Goal: Task Accomplishment & Management: Manage account settings

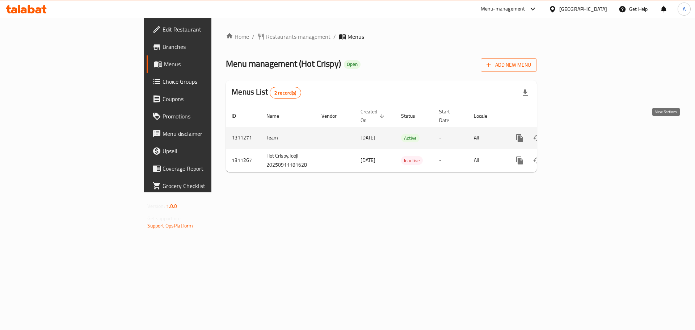
click at [576, 133] on icon "enhanced table" at bounding box center [571, 137] width 9 height 9
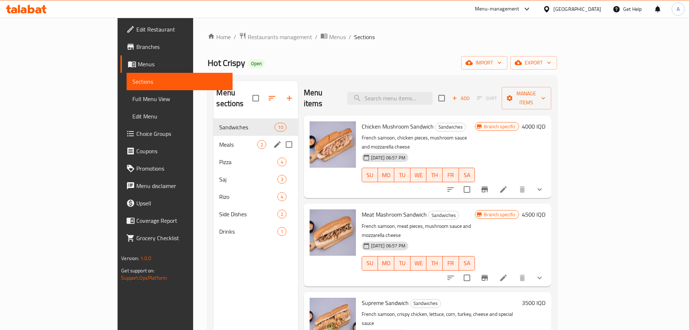
click at [213, 138] on div "Meals 2" at bounding box center [255, 144] width 84 height 17
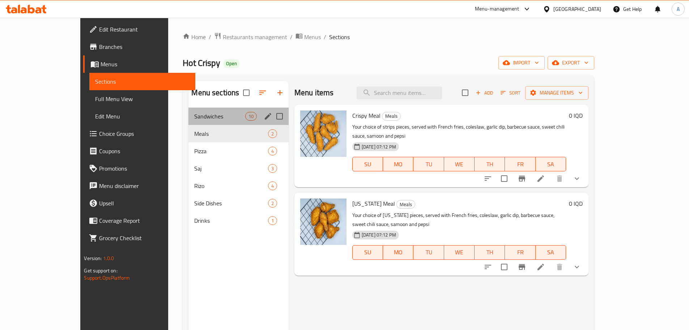
click at [188, 109] on div "Sandwiches 10" at bounding box center [238, 115] width 100 height 17
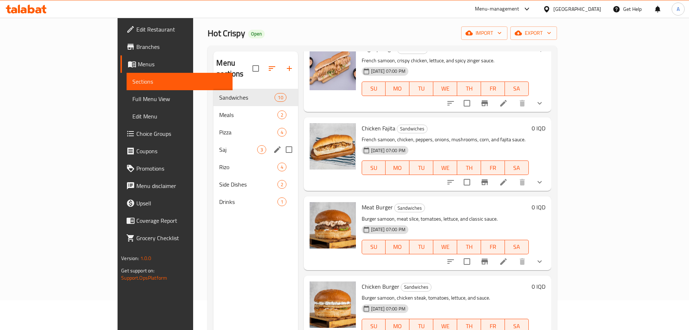
scroll to position [29, 0]
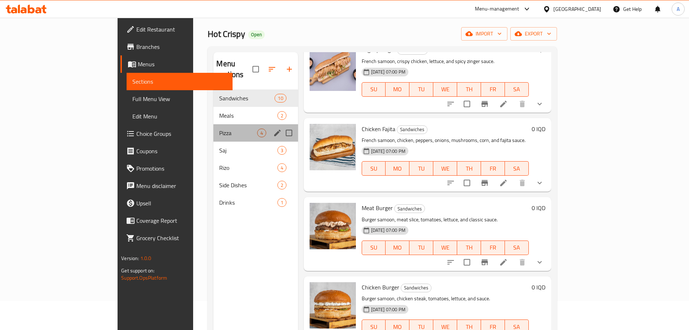
click at [213, 124] on div "Pizza 4" at bounding box center [255, 132] width 84 height 17
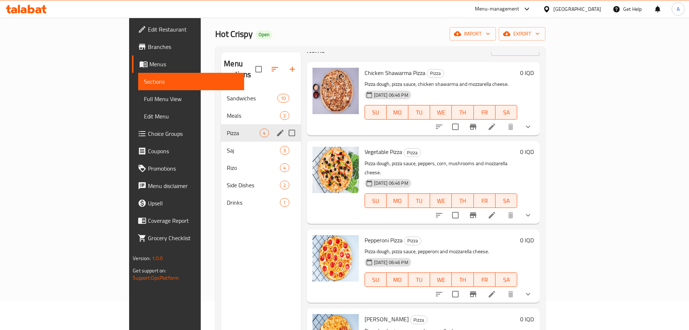
scroll to position [5, 0]
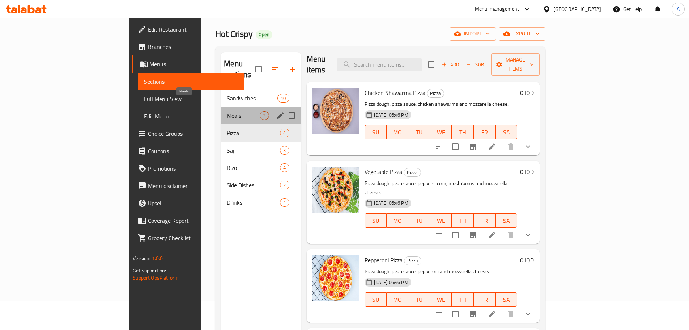
click at [227, 111] on span "Meals" at bounding box center [243, 115] width 33 height 9
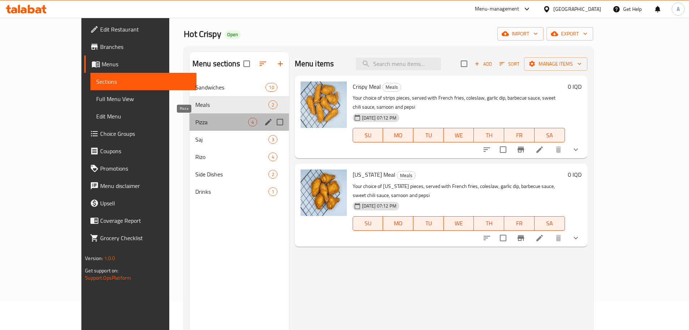
click at [195, 126] on span "Pizza" at bounding box center [221, 122] width 53 height 9
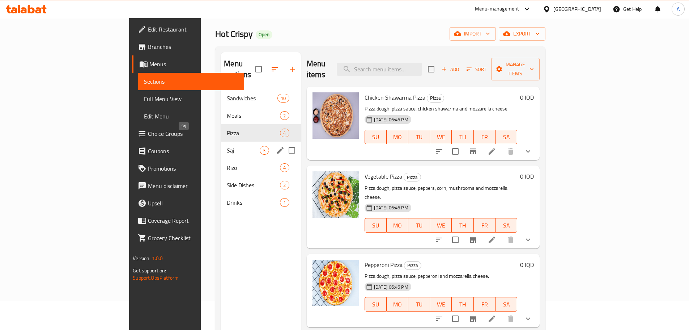
click at [227, 146] on span "Saj" at bounding box center [243, 150] width 33 height 9
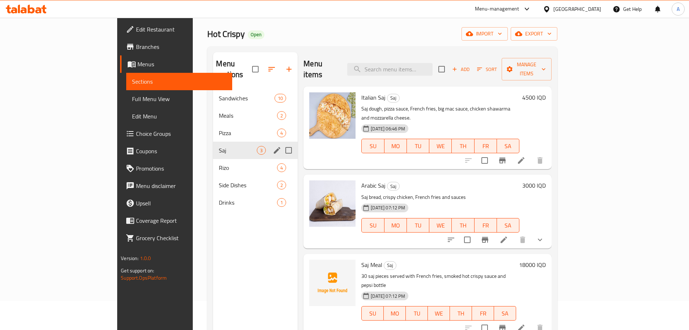
click at [213, 159] on div "Rizo 4" at bounding box center [255, 167] width 85 height 17
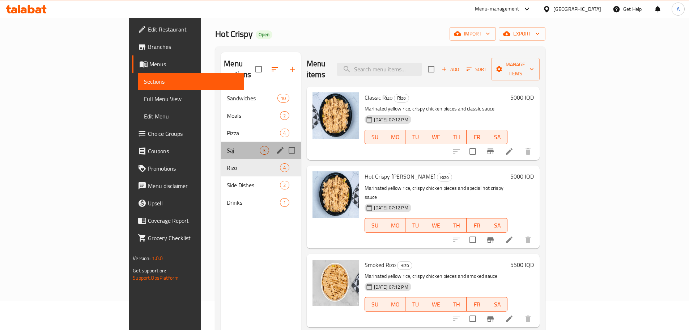
click at [221, 141] on div "Saj 3" at bounding box center [261, 149] width 80 height 17
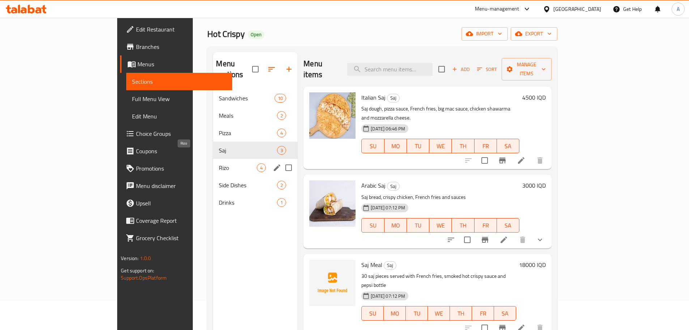
click at [219, 163] on span "Rizo" at bounding box center [238, 167] width 38 height 9
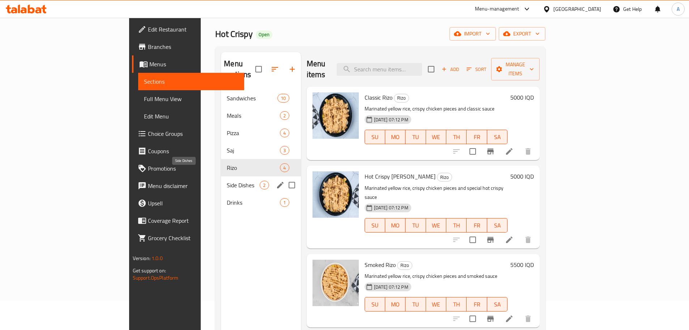
click at [227, 181] on span "Side Dishes" at bounding box center [243, 185] width 33 height 9
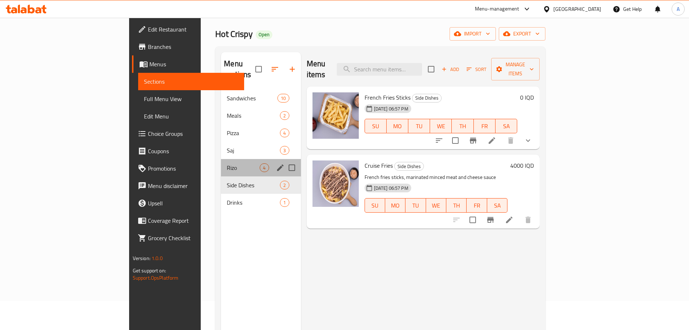
click at [221, 163] on div "Rizo 4" at bounding box center [261, 167] width 80 height 17
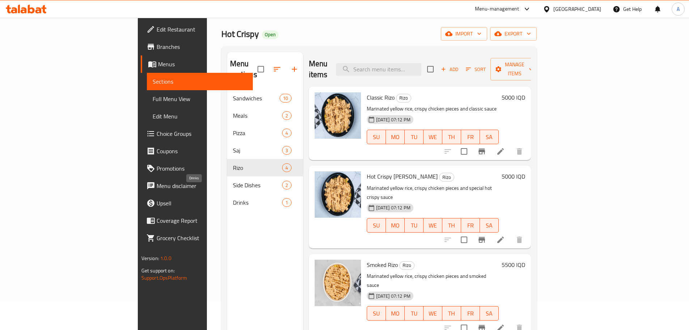
scroll to position [101, 0]
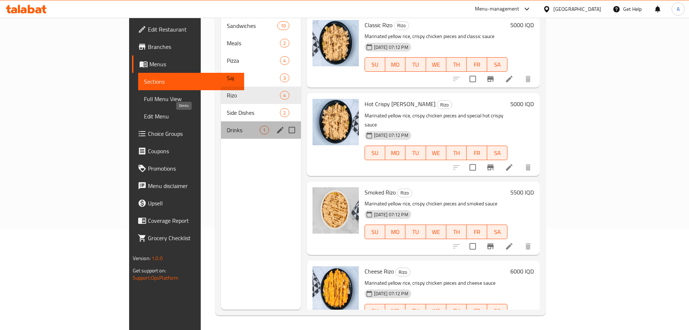
click at [227, 126] on span "Drinks" at bounding box center [243, 130] width 33 height 9
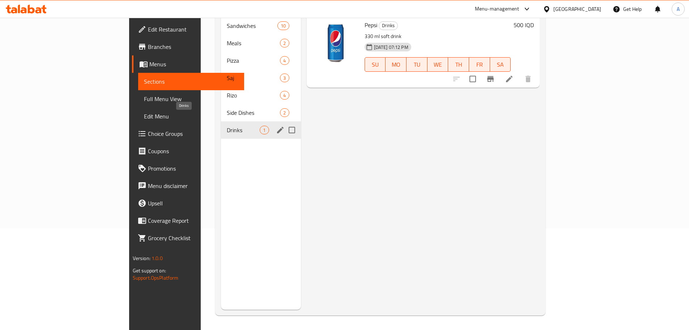
click at [221, 107] on div "Side Dishes 2" at bounding box center [261, 112] width 80 height 17
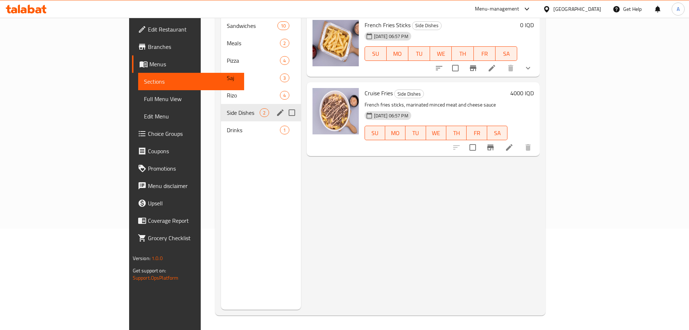
click at [221, 104] on div "Side Dishes 2" at bounding box center [261, 112] width 80 height 17
click at [227, 91] on span "Rizo" at bounding box center [253, 95] width 53 height 9
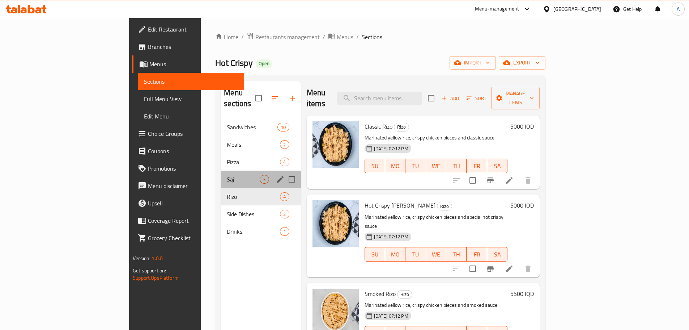
click at [221, 175] on div "Saj 3" at bounding box center [261, 178] width 80 height 17
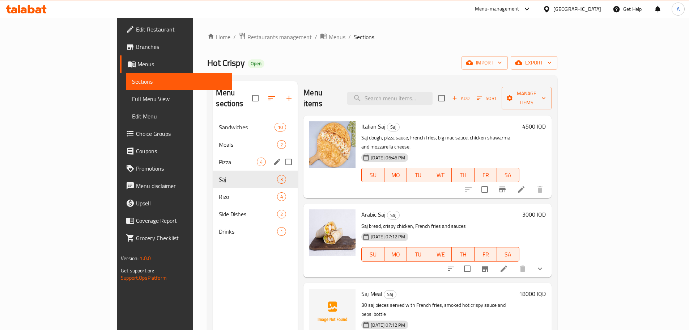
click at [213, 156] on div "Pizza 4" at bounding box center [255, 161] width 85 height 17
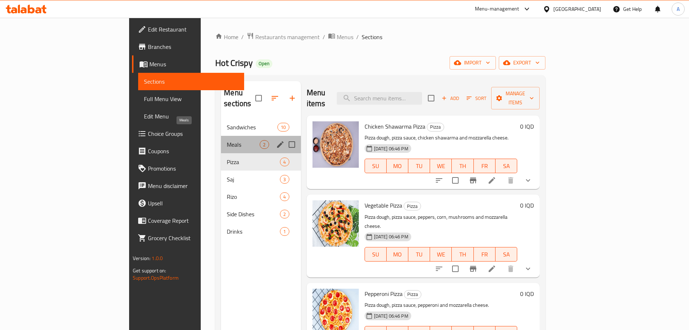
click at [227, 140] on span "Meals" at bounding box center [243, 144] width 33 height 9
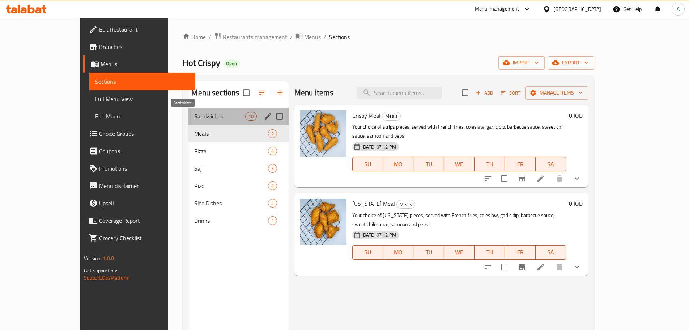
click at [196, 118] on span "Sandwiches" at bounding box center [219, 116] width 51 height 9
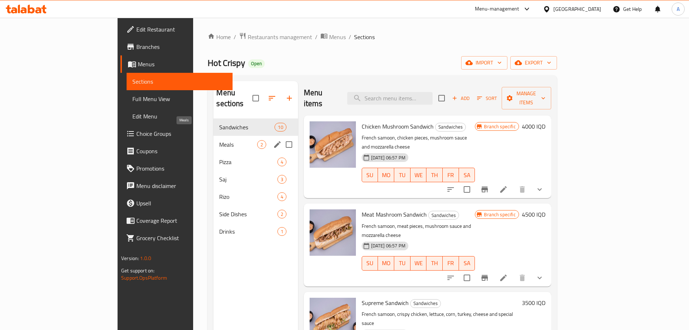
click at [219, 140] on span "Meals" at bounding box center [238, 144] width 38 height 9
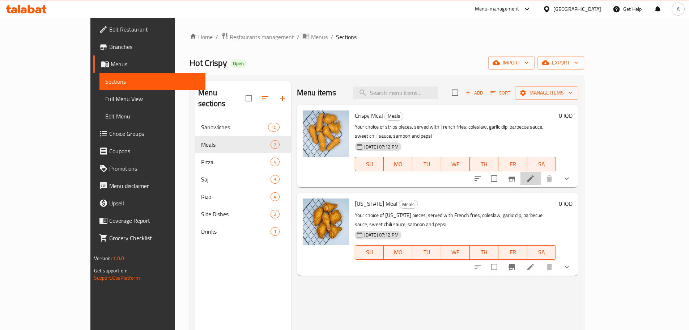
click at [541, 172] on li at bounding box center [531, 178] width 20 height 13
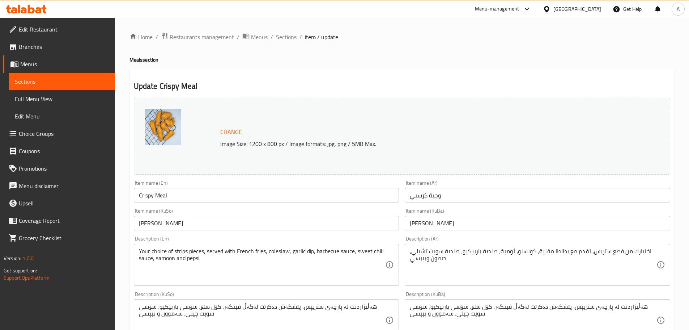
click at [202, 44] on div "Home / Restaurants management / Menus / Sections / item / update Meals section …" at bounding box center [401, 319] width 545 height 574
click at [202, 37] on span "Restaurants management" at bounding box center [202, 37] width 64 height 9
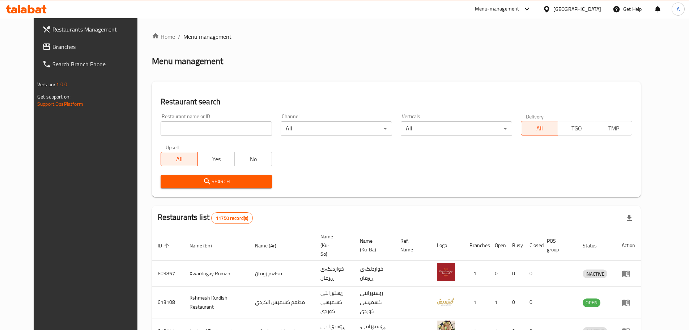
click at [175, 127] on input "search" at bounding box center [216, 128] width 111 height 14
type input "ت"
type input "chicken white"
click button "Search" at bounding box center [216, 181] width 111 height 13
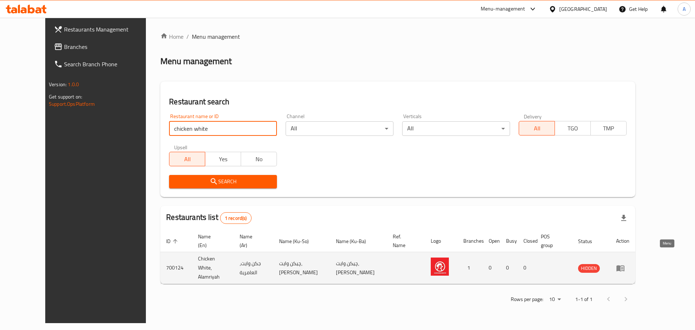
click at [624, 263] on icon "enhanced table" at bounding box center [620, 267] width 9 height 9
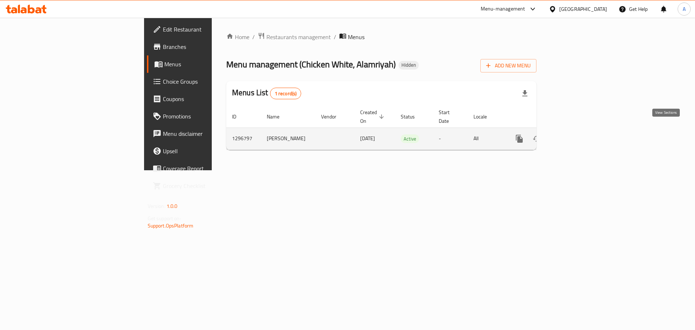
click at [576, 134] on icon "enhanced table" at bounding box center [571, 138] width 9 height 9
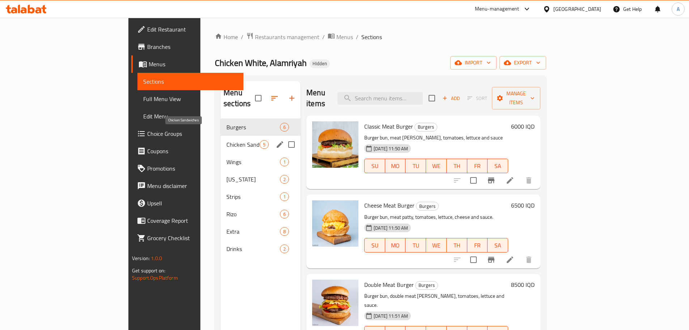
click at [226, 140] on span "Chicken Sandwiches" at bounding box center [242, 144] width 33 height 9
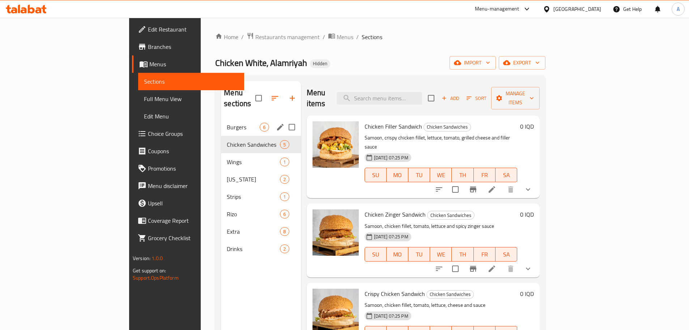
click at [227, 123] on span "Burgers" at bounding box center [243, 127] width 33 height 9
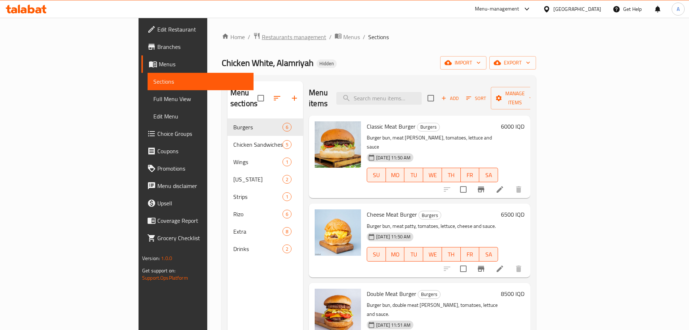
click at [262, 41] on span "Restaurants management" at bounding box center [294, 37] width 64 height 9
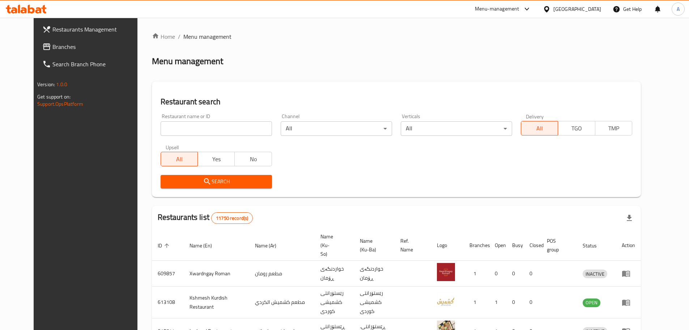
click at [198, 129] on input "search" at bounding box center [216, 128] width 111 height 14
type input "bunduqa"
click button "Search" at bounding box center [216, 181] width 111 height 13
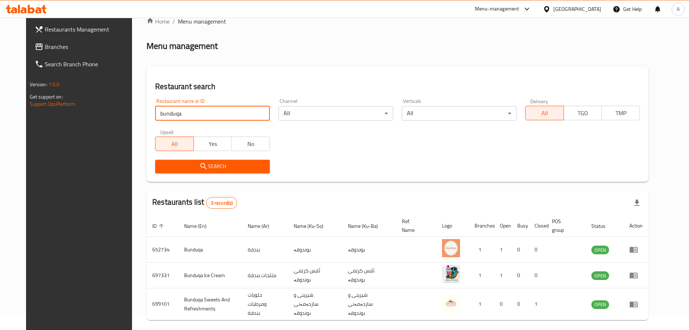
scroll to position [38, 0]
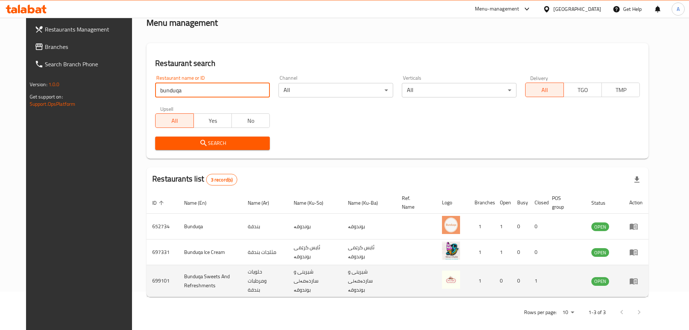
click at [637, 280] on icon "enhanced table" at bounding box center [635, 281] width 3 height 3
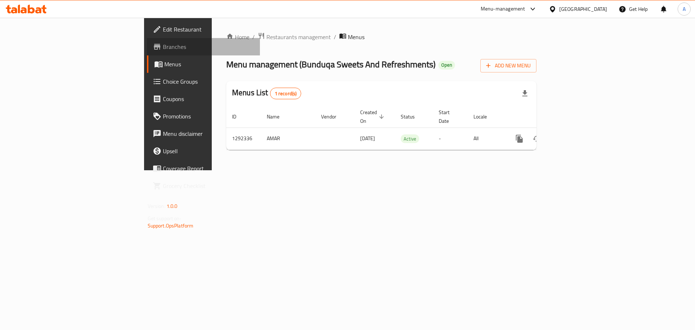
click at [147, 52] on link "Branches" at bounding box center [203, 46] width 113 height 17
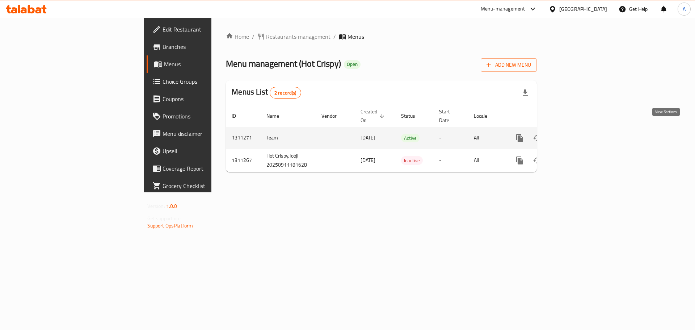
click at [576, 133] on icon "enhanced table" at bounding box center [571, 137] width 9 height 9
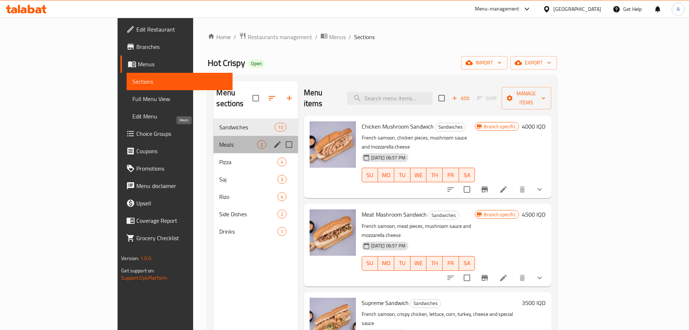
click at [219, 140] on span "Meals" at bounding box center [238, 144] width 38 height 9
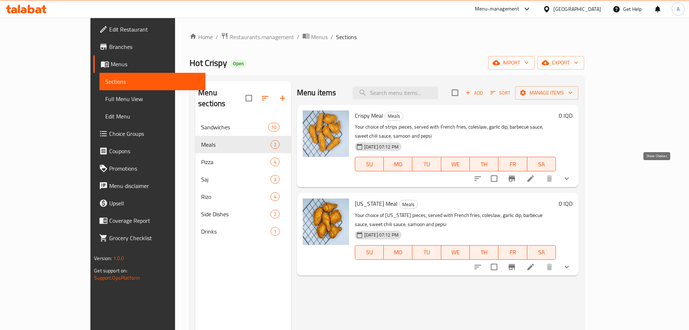
click at [571, 174] on icon "show more" at bounding box center [566, 178] width 9 height 9
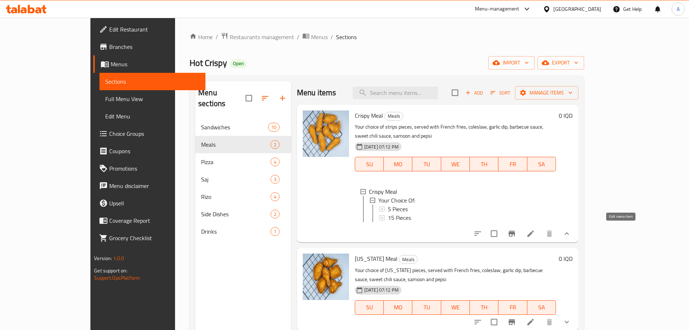
click at [534, 230] on icon at bounding box center [530, 233] width 7 height 7
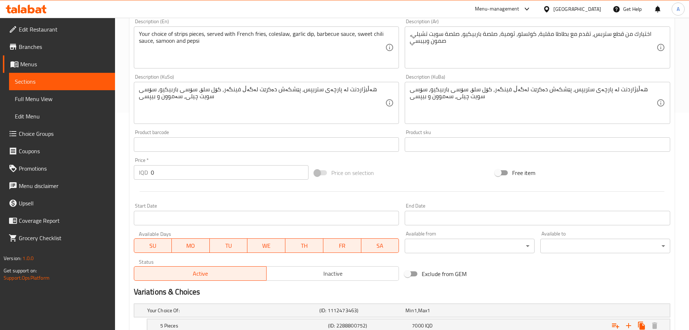
scroll to position [292, 0]
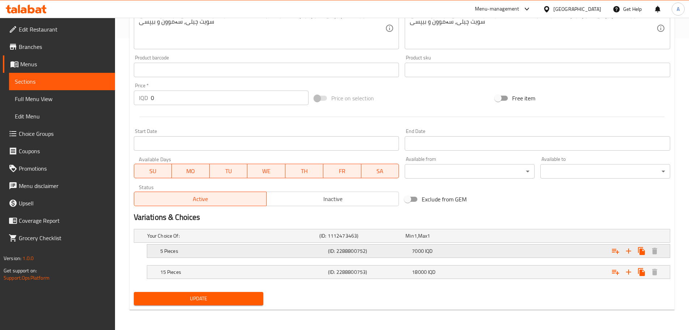
click at [293, 256] on div "5 Pieces (ID: 2288800752) 7000 IQD" at bounding box center [411, 251] width 504 height 16
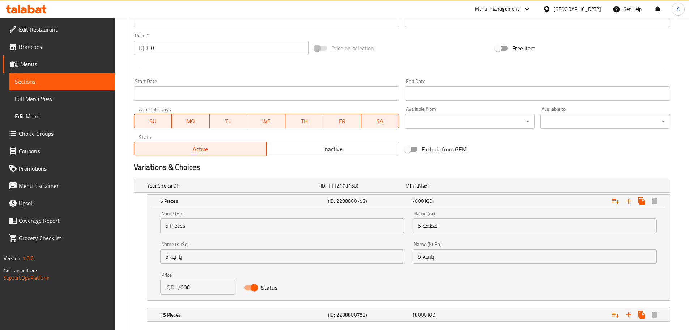
scroll to position [384, 0]
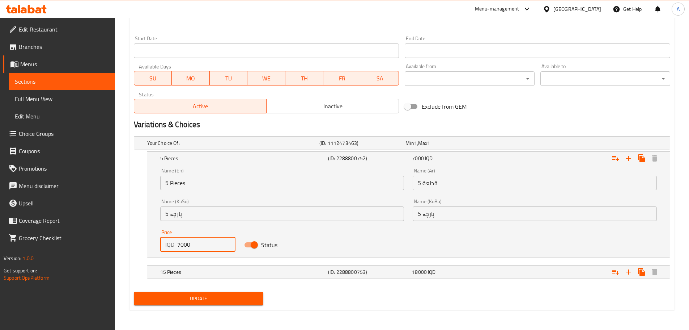
drag, startPoint x: 204, startPoint y: 244, endPoint x: 152, endPoint y: 244, distance: 52.1
click at [152, 244] on div "Name (En) 5 Pieces Name (En) Name (Ar) 5 قطعة Name (Ar) Name (KuSo) 5 پارچە Nam…" at bounding box center [408, 211] width 523 height 92
type input "7500"
click at [181, 272] on h5 "15 Pieces" at bounding box center [242, 271] width 165 height 7
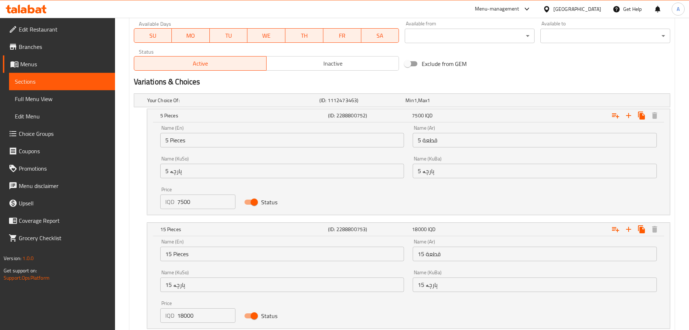
scroll to position [477, 0]
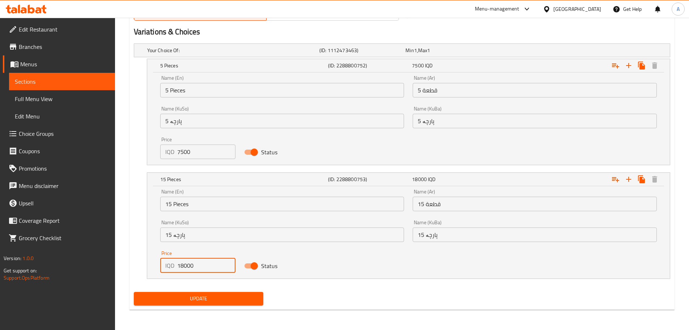
drag, startPoint x: 200, startPoint y: 267, endPoint x: 153, endPoint y: 266, distance: 47.7
click at [153, 266] on div "Name (En) 15 Pieces Name (En) Name (Ar) 15 قطعة Name (Ar) Name (KuSo) 15 پارچە …" at bounding box center [408, 232] width 523 height 92
type input "18500"
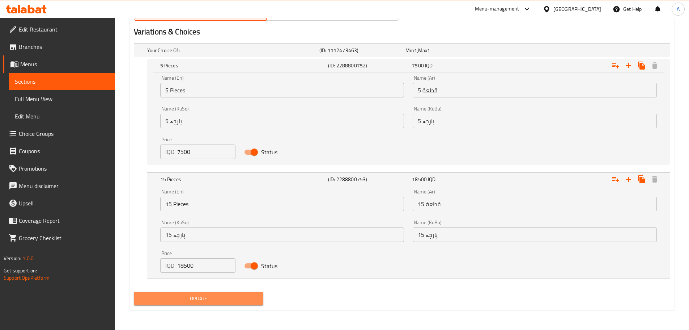
click at [222, 297] on span "Update" at bounding box center [199, 298] width 118 height 9
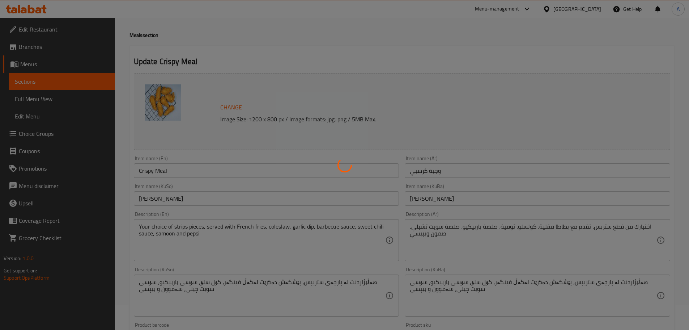
scroll to position [0, 0]
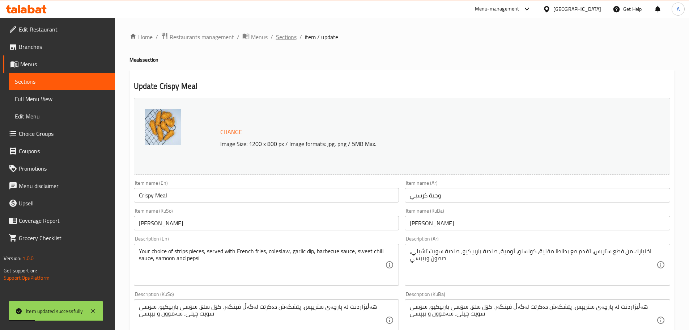
click at [282, 38] on span "Sections" at bounding box center [286, 37] width 21 height 9
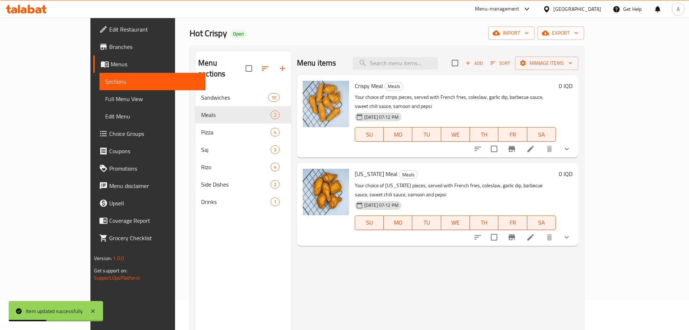
scroll to position [29, 0]
click at [535, 233] on icon at bounding box center [530, 237] width 9 height 9
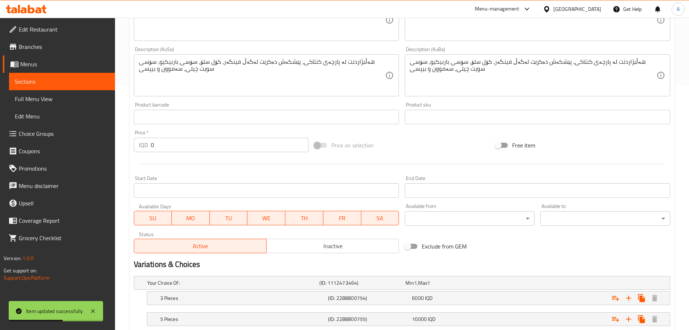
scroll to position [354, 0]
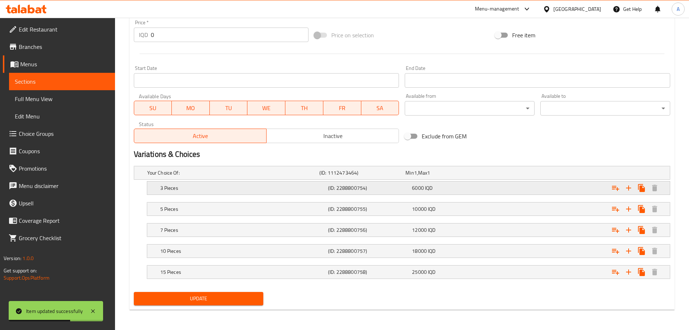
click at [208, 187] on h5 "3 Pieces" at bounding box center [242, 187] width 165 height 7
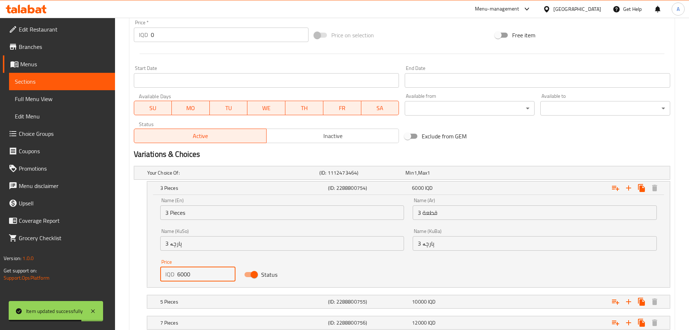
click at [196, 272] on input "6000" at bounding box center [206, 274] width 59 height 14
type input "6500"
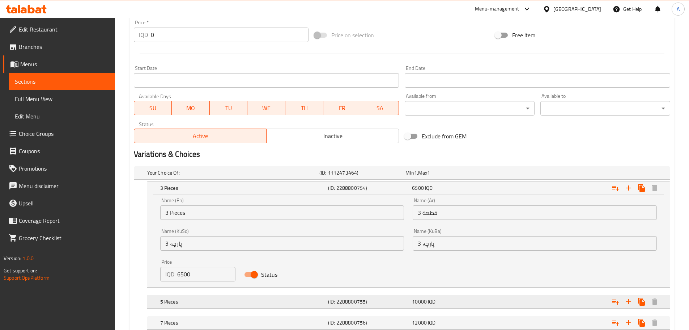
click at [206, 300] on h5 "5 Pieces" at bounding box center [242, 301] width 165 height 7
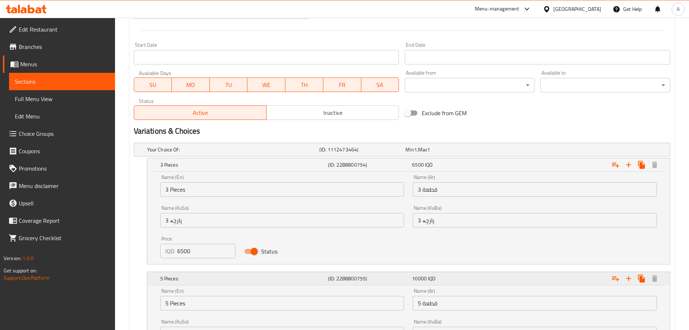
scroll to position [427, 0]
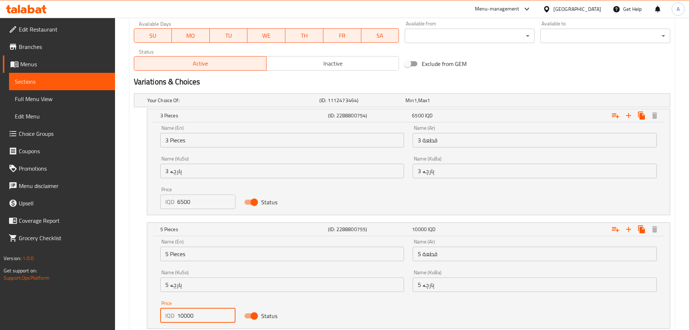
click at [196, 318] on input "10000" at bounding box center [206, 315] width 59 height 14
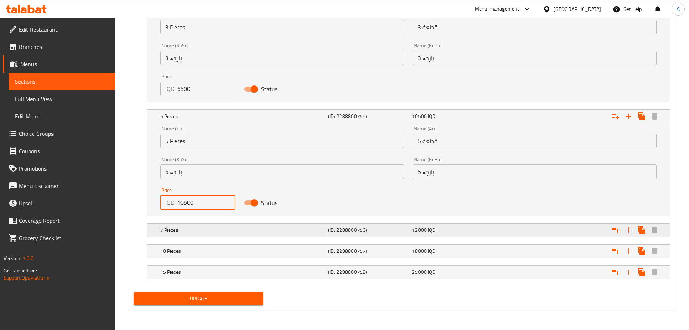
type input "10500"
click at [206, 235] on div "7 Pieces (ID: 2288800756) 12000 IQD" at bounding box center [411, 230] width 504 height 16
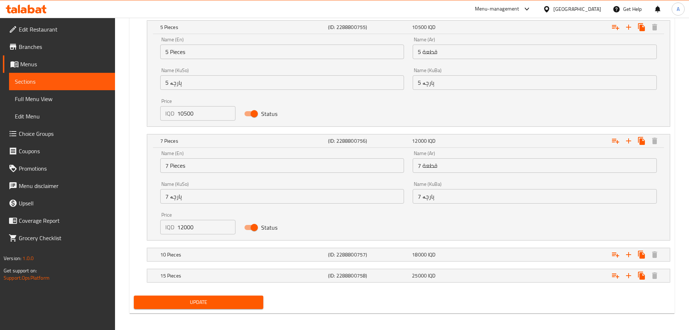
scroll to position [629, 0]
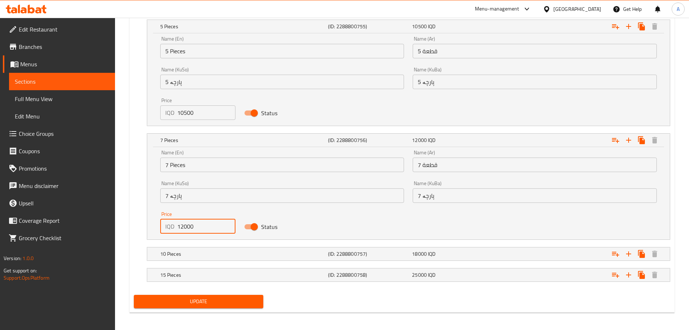
drag, startPoint x: 191, startPoint y: 222, endPoint x: 165, endPoint y: 222, distance: 26.0
click at [165, 222] on div "IQD 12000 Price" at bounding box center [198, 226] width 76 height 14
type input "12500"
drag, startPoint x: 187, startPoint y: 246, endPoint x: 191, endPoint y: 250, distance: 5.6
click at [191, 250] on div "10 Pieces (ID: 2288800757) 18000 IQD" at bounding box center [411, 254] width 504 height 16
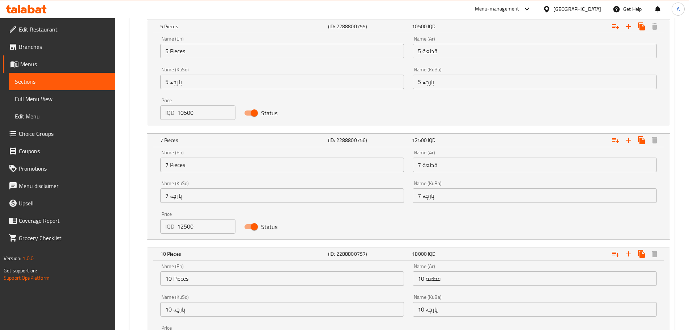
scroll to position [725, 0]
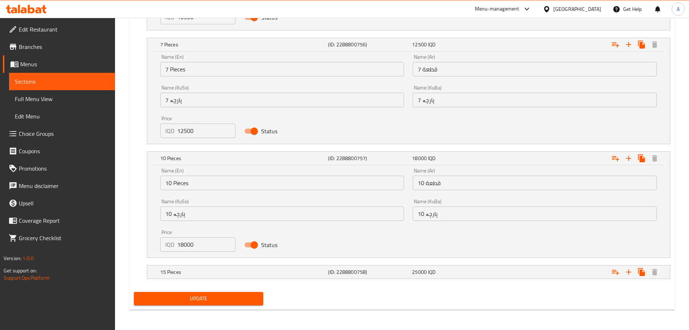
click at [200, 241] on input "18000" at bounding box center [206, 244] width 59 height 14
type input "18500"
click at [201, 267] on div "15 Pieces" at bounding box center [243, 272] width 168 height 10
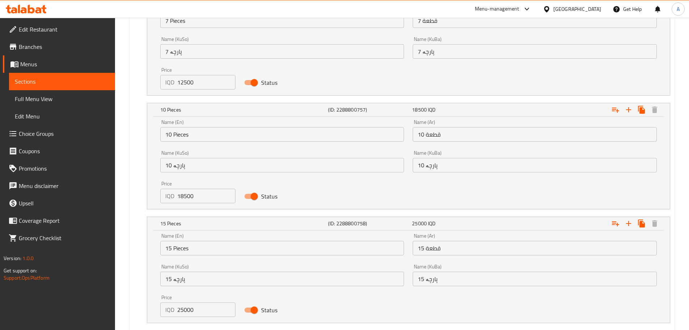
scroll to position [817, 0]
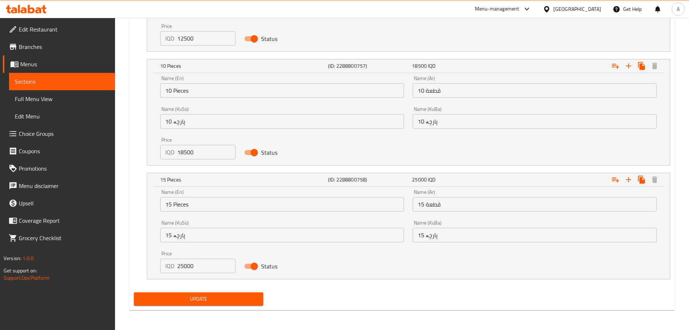
click at [201, 274] on div "Price IQD 25000 Price" at bounding box center [198, 261] width 84 height 31
click at [215, 259] on input "25000" at bounding box center [206, 265] width 59 height 14
type input "25500"
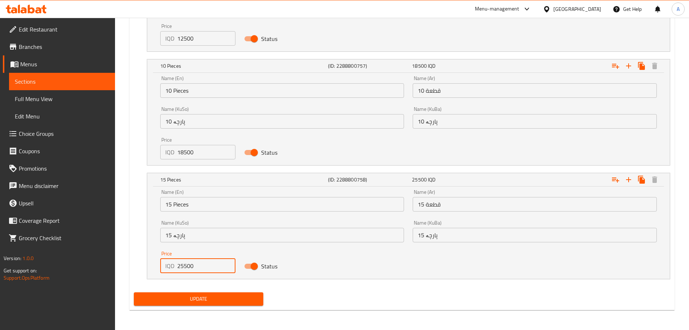
click at [232, 301] on span "Update" at bounding box center [199, 298] width 118 height 9
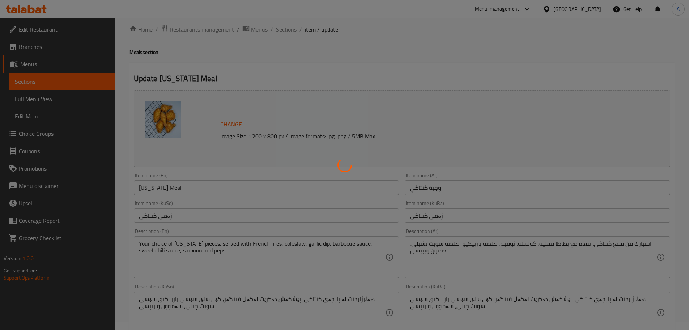
scroll to position [0, 0]
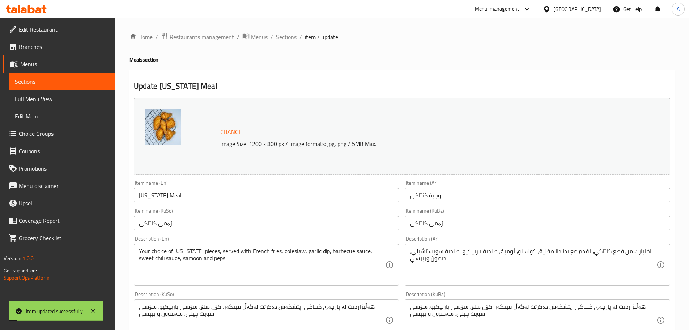
click at [290, 36] on span "Sections" at bounding box center [286, 37] width 21 height 9
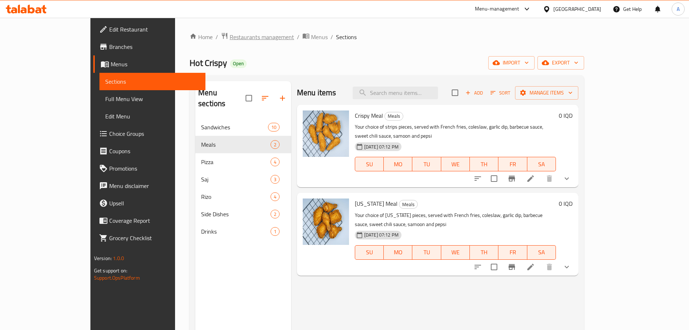
click at [230, 33] on span "Restaurants management" at bounding box center [262, 37] width 64 height 9
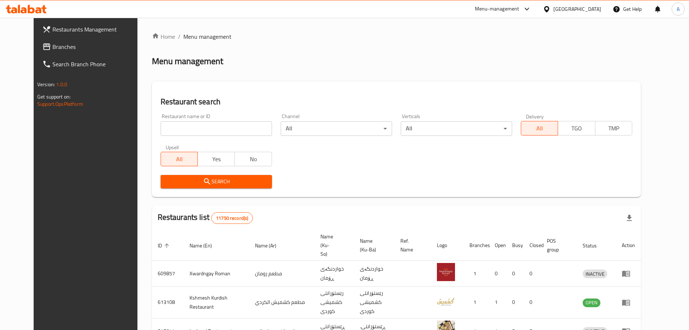
click at [178, 132] on div "Home / Menu management Menu management Restaurant search Restaurant name or ID …" at bounding box center [396, 281] width 489 height 498
click at [178, 132] on input "search" at bounding box center [216, 128] width 111 height 14
paste input "773491"
click at [192, 129] on input "773491" at bounding box center [216, 128] width 111 height 14
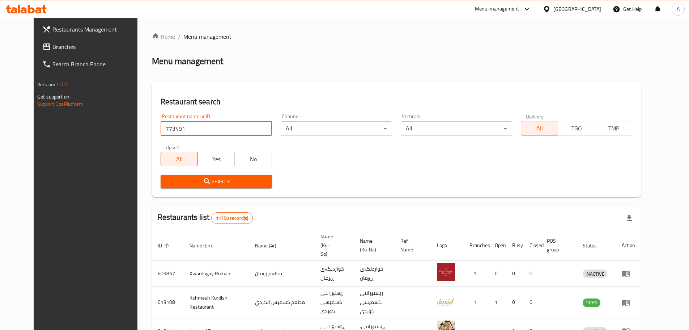
click at [192, 129] on input "773491" at bounding box center [216, 128] width 111 height 14
paste input "03429"
type input "703429"
click button "Search" at bounding box center [216, 181] width 111 height 13
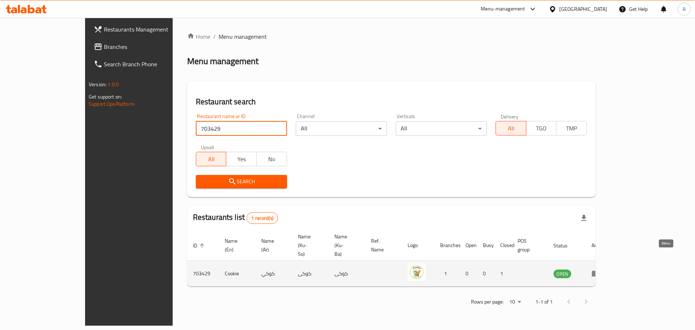
click at [599, 271] on icon "enhanced table" at bounding box center [595, 274] width 8 height 6
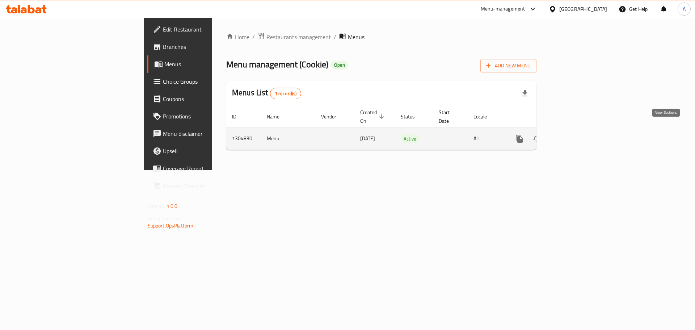
click at [576, 134] on icon "enhanced table" at bounding box center [571, 138] width 9 height 9
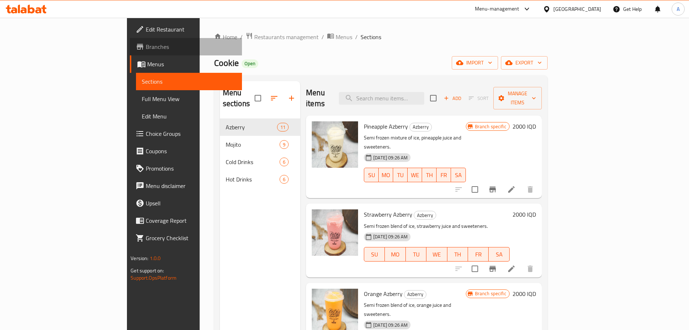
click at [146, 43] on span "Branches" at bounding box center [191, 46] width 90 height 9
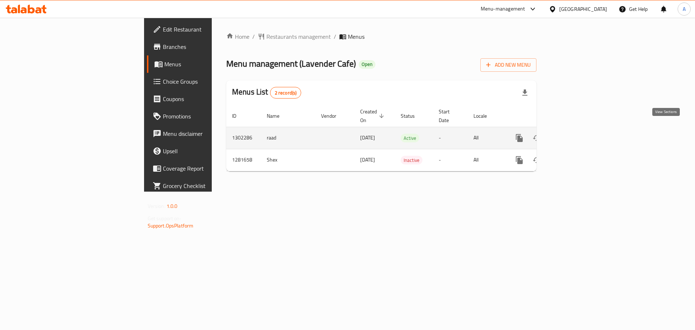
click at [580, 129] on link "enhanced table" at bounding box center [570, 137] width 17 height 17
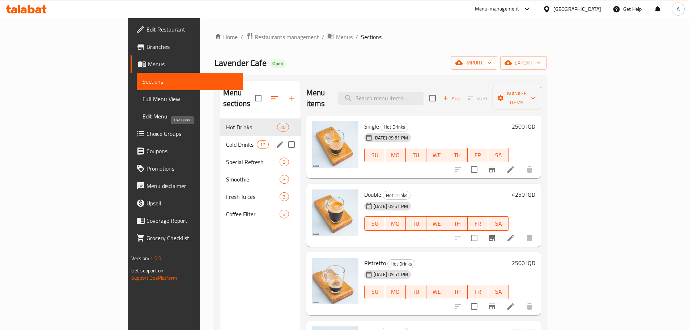
click at [226, 140] on span "Cold Drinks" at bounding box center [241, 144] width 31 height 9
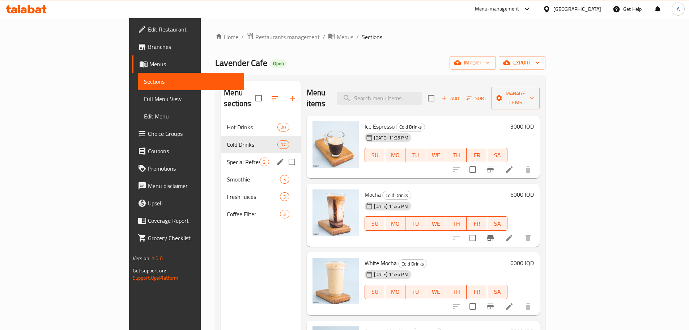
click at [221, 153] on div "Special Refresh 3" at bounding box center [261, 161] width 80 height 17
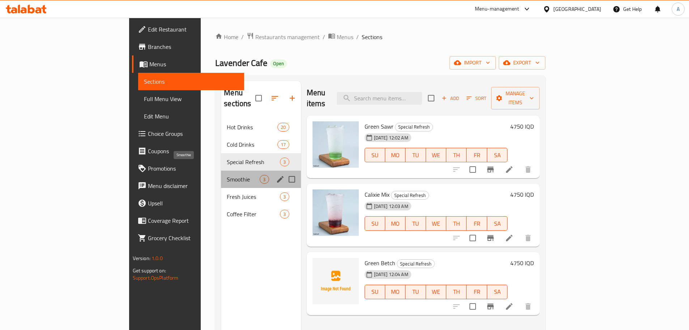
click at [227, 175] on span "Smoothie" at bounding box center [243, 179] width 33 height 9
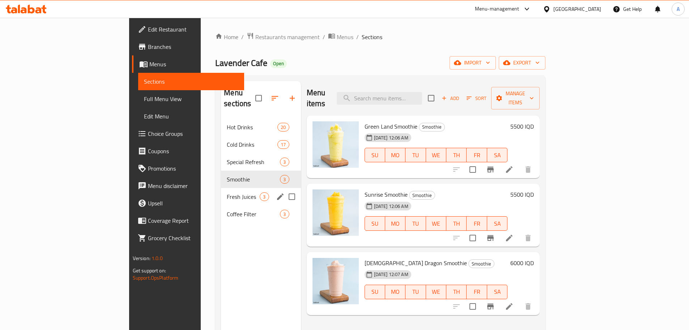
click at [221, 188] on div "Fresh Juices 3" at bounding box center [261, 196] width 80 height 17
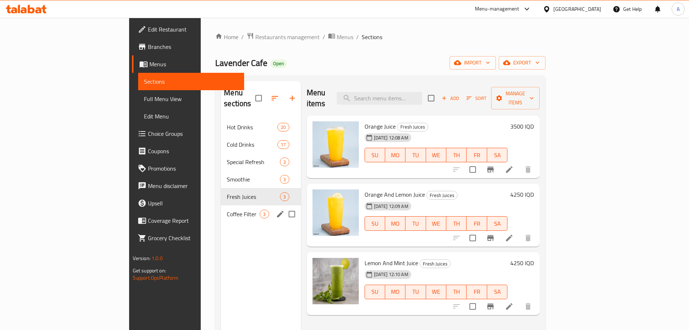
click at [221, 205] on div "Coffee Filter 3" at bounding box center [261, 213] width 80 height 17
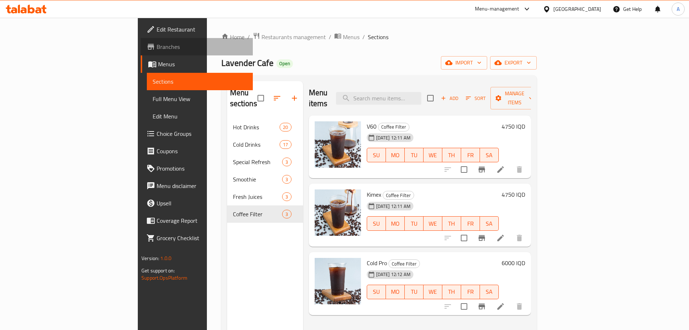
click at [141, 52] on link "Branches" at bounding box center [197, 46] width 112 height 17
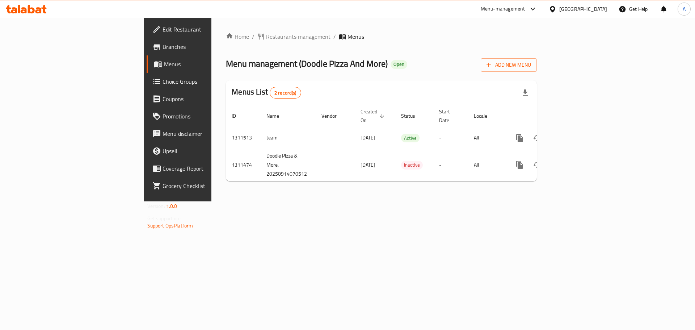
click at [586, 118] on th "Actions" at bounding box center [545, 116] width 81 height 22
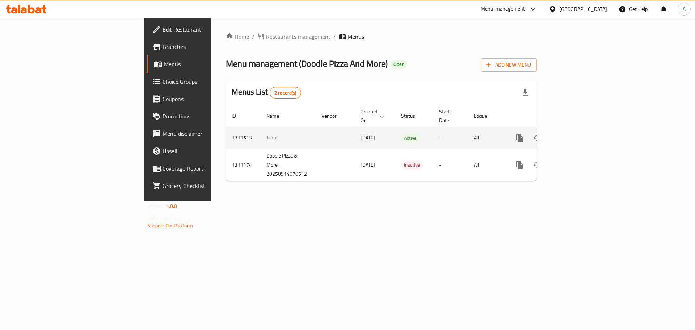
click at [575, 135] on icon "enhanced table" at bounding box center [571, 138] width 7 height 7
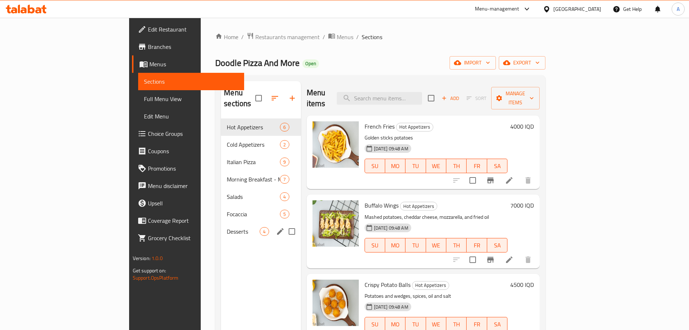
drag, startPoint x: 170, startPoint y: 216, endPoint x: 210, endPoint y: 219, distance: 40.3
click at [227, 227] on span "Desserts" at bounding box center [243, 231] width 33 height 9
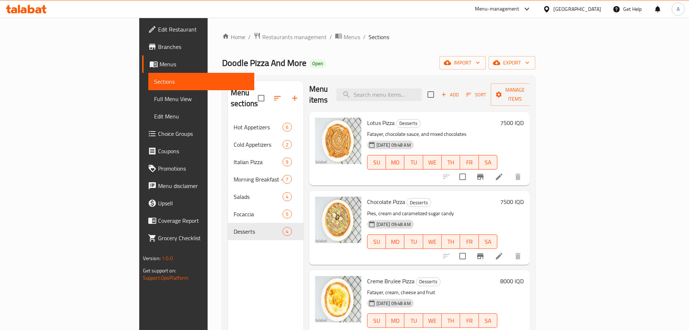
scroll to position [5, 0]
click at [504, 250] on icon at bounding box center [499, 254] width 9 height 9
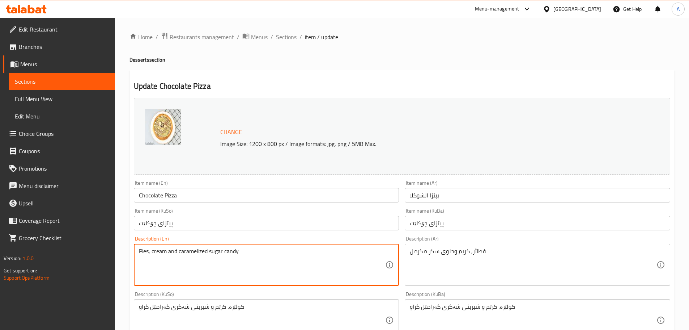
click at [222, 269] on textarea "Pies, cream and caramelized sugar candy" at bounding box center [262, 264] width 247 height 34
paste textarea "فطائر حلوة، تُغطى بعجينة الفطائر بصوص الشوكولاتة الذائب تضاف إليها أنواع مختلفة…"
type textarea "Pies, cream and caramelized sugar candy"
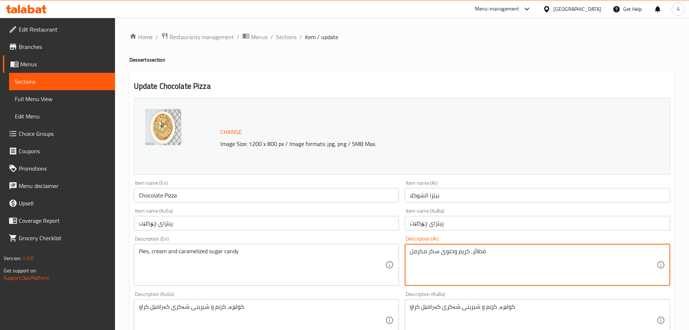
click at [475, 258] on textarea "فطائر, كريم وحلوى سكر مكرمل" at bounding box center [533, 264] width 247 height 34
paste textarea "حلوة، تُغطى بعجينة الفطائر بصوص الشوكولاتة الذائب تضاف إليها أنواع مختلفة من ال…"
type textarea "فطائر حلوة، تُغطى بعجينة الفطائر بصوص الشوكولاتة الذائب تضاف إليها أنواع مختلفة…"
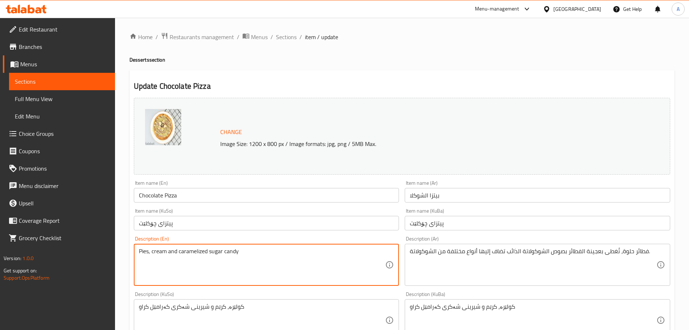
click at [276, 247] on textarea "Pies, cream and caramelized sugar candy" at bounding box center [262, 264] width 247 height 34
paste textarea "Sweet pastries, covered with pastry dough and drizzled with melted chocolate sa…"
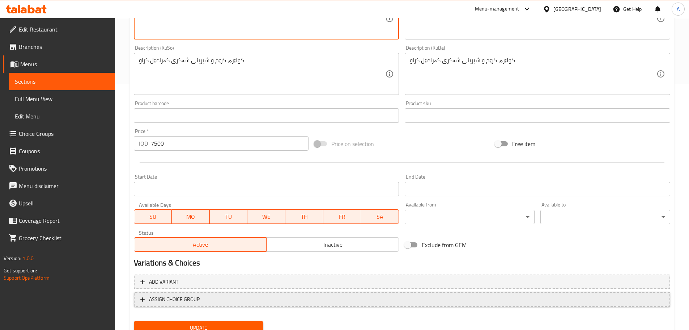
scroll to position [275, 0]
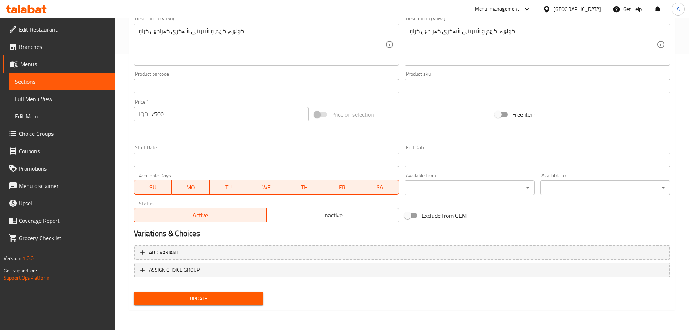
type textarea "Sweet pastries, covered with pastry dough and drizzled with melted chocolate sa…"
click at [223, 296] on span "Update" at bounding box center [199, 298] width 118 height 9
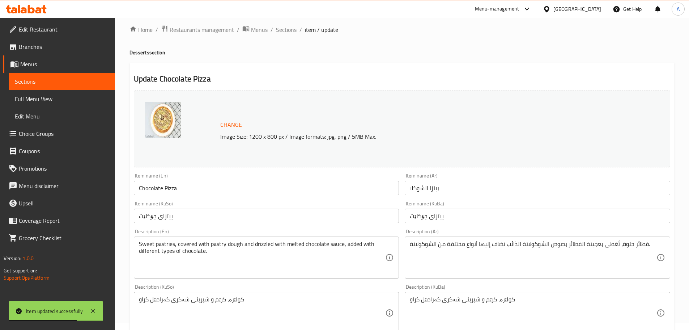
scroll to position [0, 0]
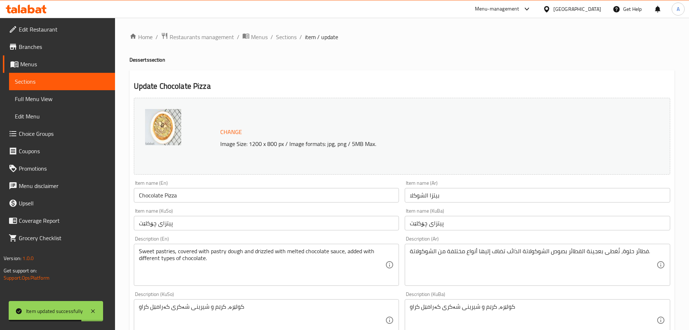
click at [300, 39] on li "/" at bounding box center [301, 37] width 3 height 9
click at [279, 39] on span "Sections" at bounding box center [286, 37] width 21 height 9
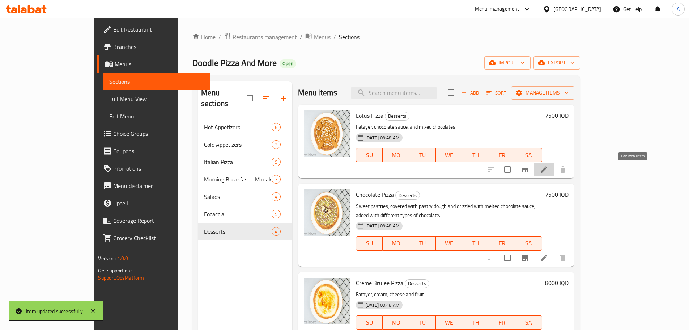
click at [548, 171] on icon at bounding box center [544, 169] width 9 height 9
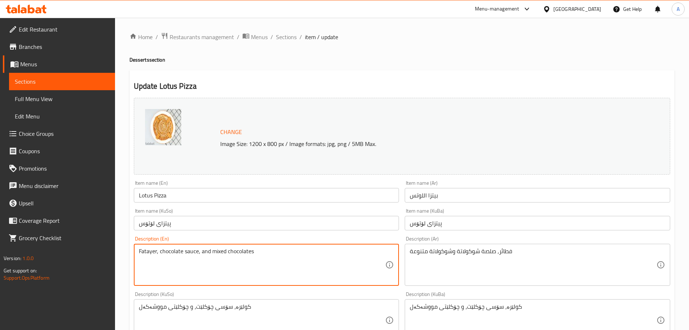
click at [191, 249] on textarea "Fatayer, chocolate sauce, and mixed chocolates" at bounding box center [262, 264] width 247 height 34
click at [486, 269] on textarea "فطائر, صلصة شوكولاتة وشوكولاتة متنوعة" at bounding box center [533, 264] width 247 height 34
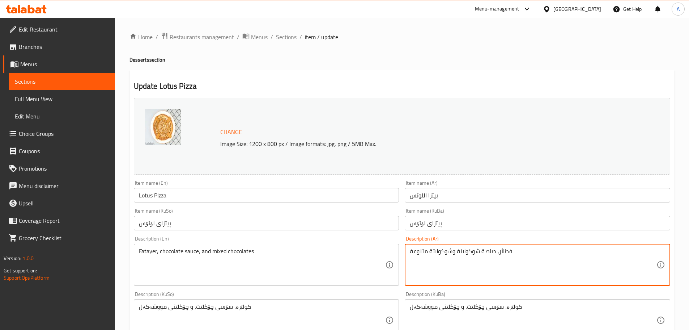
click at [486, 269] on textarea "فطائر, صلصة شوكولاتة وشوكولاتة متنوعة" at bounding box center [533, 264] width 247 height 34
paste textarea "حلوة المذاق، تُغطى بصوص اللوتس الشهير وبسكويت اللوتس المقرمش."
type textarea "فطائر حلوة المذاق، تُغطى بصوص اللوتس الشهير وبسكويت اللوتس المقرمش."
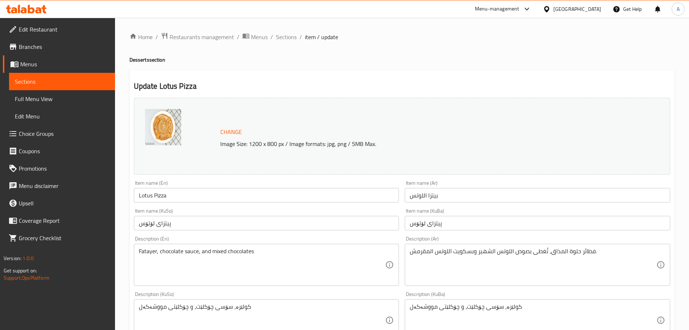
click at [189, 258] on textarea "Fatayer, chocolate sauce, and mixed chocolates" at bounding box center [262, 264] width 247 height 34
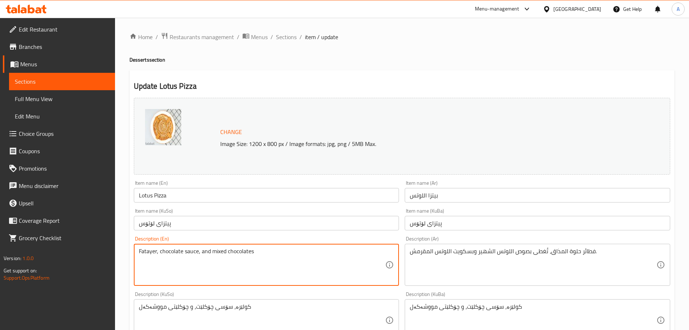
click at [189, 258] on textarea "Fatayer, chocolate sauce, and mixed chocolates" at bounding box center [262, 264] width 247 height 34
paste textarea "Sweet focaccia topped with the famous Lotus sauce and crunchy Lotus biscuits."
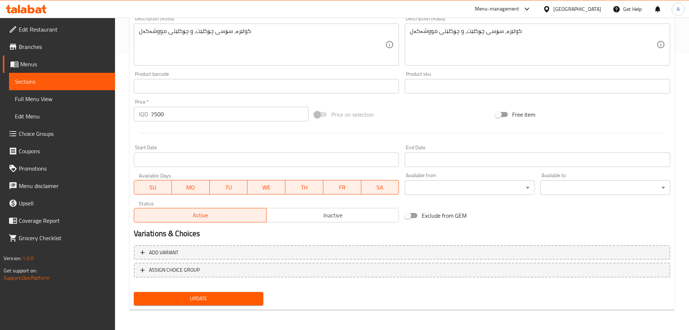
type textarea "Sweet focaccia topped with the famous Lotus sauce and crunchy Lotus biscuits."
click at [203, 293] on button "Update" at bounding box center [199, 298] width 130 height 13
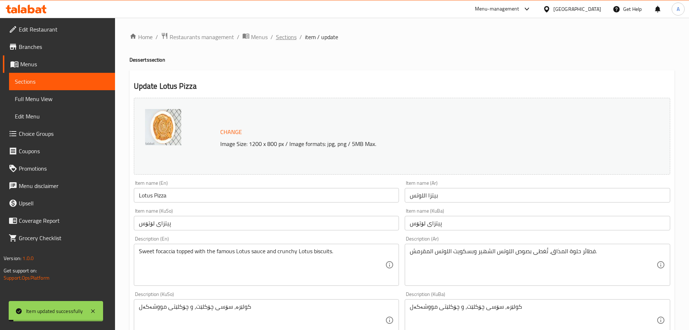
click at [290, 39] on span "Sections" at bounding box center [286, 37] width 21 height 9
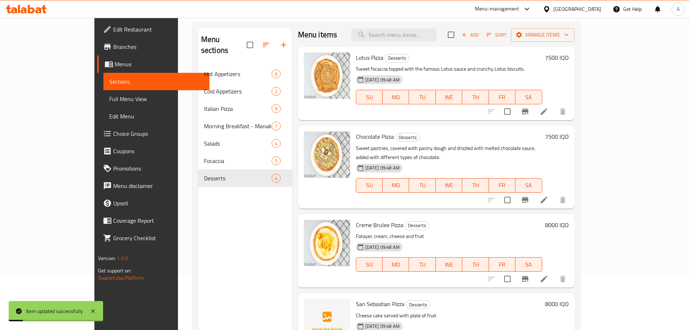
scroll to position [101, 0]
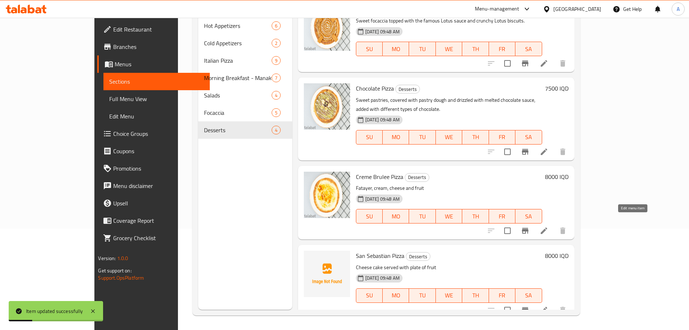
click at [548, 226] on icon at bounding box center [544, 230] width 9 height 9
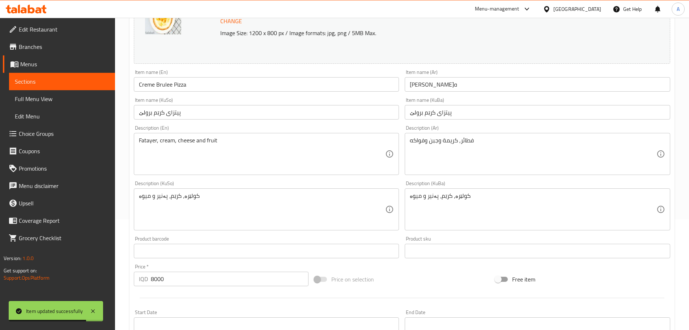
scroll to position [72, 0]
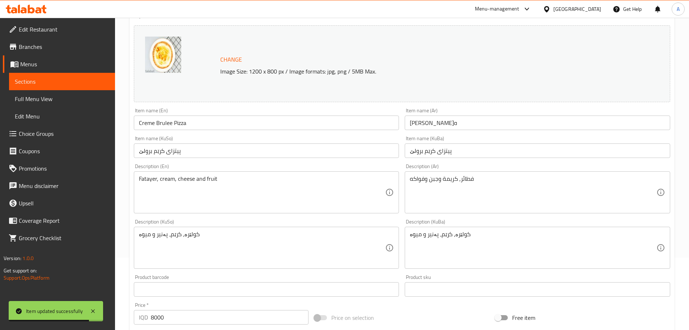
click at [226, 172] on div "Fatayer, cream, cheese and fruit Description (En)" at bounding box center [267, 192] width 266 height 42
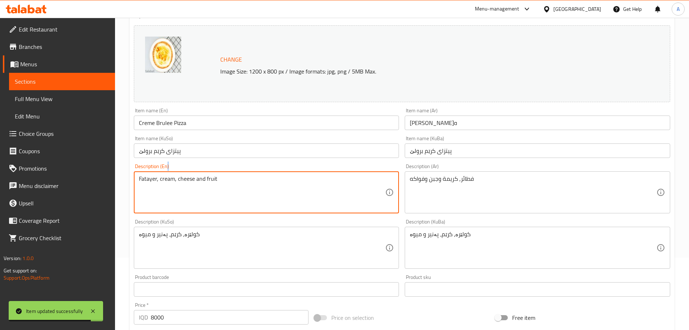
click at [226, 172] on div "Fatayer, cream, cheese and fruit Description (En)" at bounding box center [267, 192] width 266 height 42
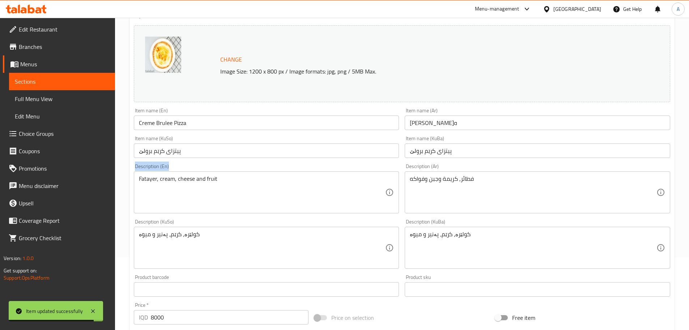
click at [226, 172] on div "Fatayer, cream, cheese and fruit Description (En)" at bounding box center [267, 192] width 266 height 42
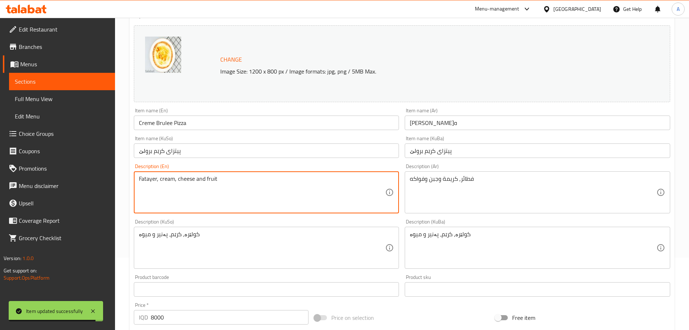
click at [232, 179] on textarea "Fatayer, cream, cheese and fruit" at bounding box center [262, 192] width 247 height 34
paste textarea ""فطائر مبتكرة تجمع بين الفطائر وحلوى الكريمة مع طبقة من السكر المكرمل على الوجه…"
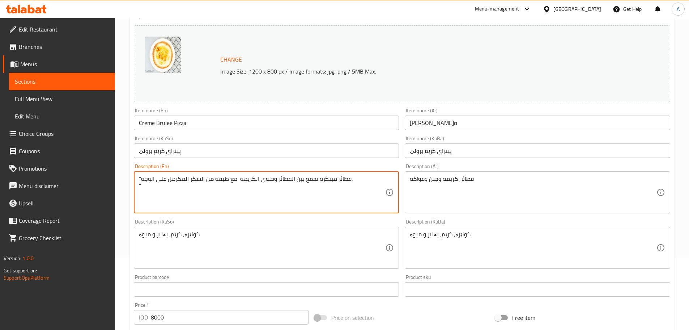
type textarea ""فطائر مبتكرة تجمع بين الفطائر وحلوى الكريمة مع طبقة من السكر المكرمل على الوجه…"
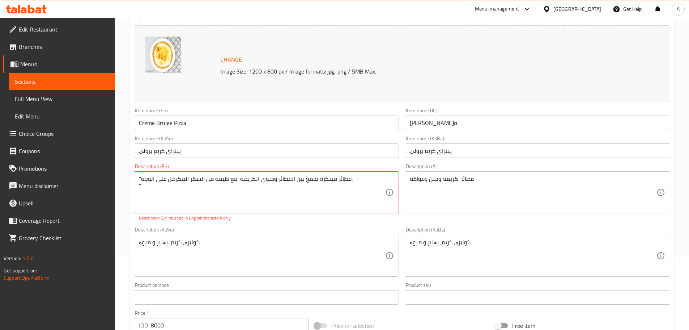
click at [446, 201] on textarea "فطائر, كريمة وجبن وفواكه" at bounding box center [533, 192] width 247 height 34
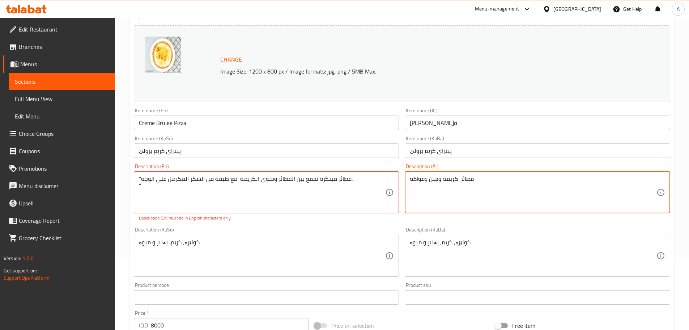
click at [446, 201] on textarea "فطائر, كريمة وجبن وفواكه" at bounding box center [533, 192] width 247 height 34
paste textarea "An innovative focaccia that combines the focaccia with the crème brûlée, with a…"
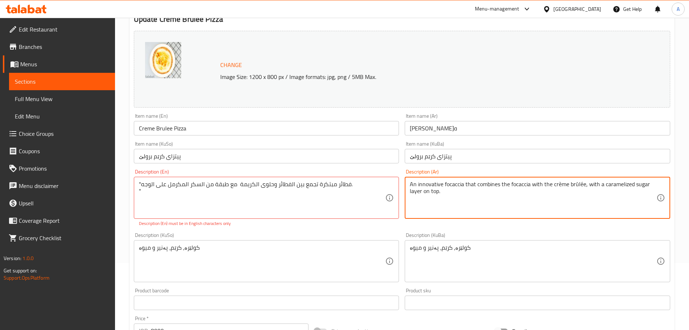
scroll to position [66, 0]
type textarea "An innovative focaccia that combines the focaccia with the crème brûlée, with a…"
click at [277, 203] on textarea ""فطائر مبتكرة تجمع بين الفطائر وحلوى الكريمة مع طبقة من السكر المكرمل على الوجه…" at bounding box center [262, 198] width 247 height 34
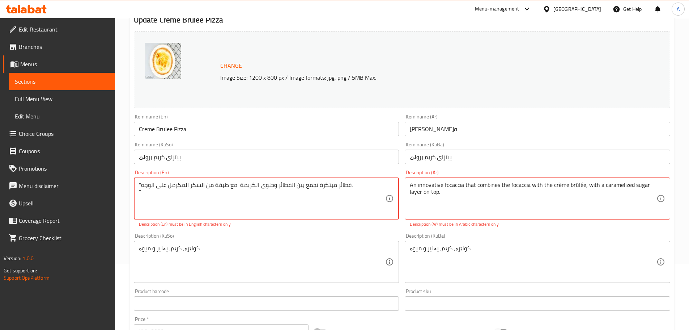
click at [389, 191] on div ""فطائر مبتكرة تجمع بين الفطائر وحلوى الكريمة مع طبقة من السكر المكرمل على الوجه…" at bounding box center [267, 198] width 266 height 42
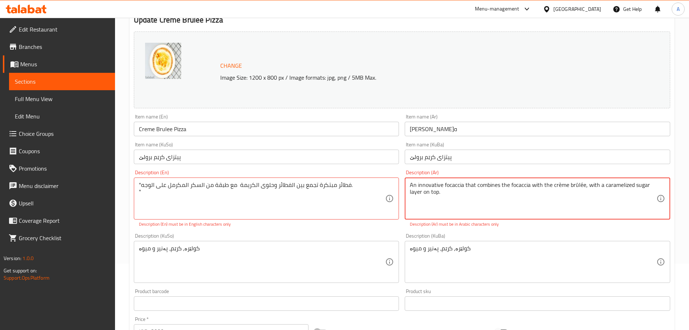
click at [450, 201] on textarea "An innovative focaccia that combines the focaccia with the crème brûlée, with a…" at bounding box center [533, 198] width 247 height 34
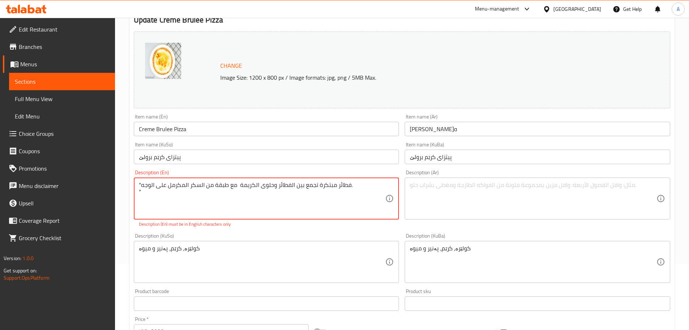
click at [327, 199] on textarea ""فطائر مبتكرة تجمع بين الفطائر وحلوى الكريمة مع طبقة من السكر المكرمل على الوجه…" at bounding box center [262, 198] width 247 height 34
click at [343, 191] on textarea ""فطائر مبتكرة تجمع بين الفطائر وحلوى الكريمة مع طبقة من السكر المكرمل على الوجه…" at bounding box center [262, 198] width 247 height 34
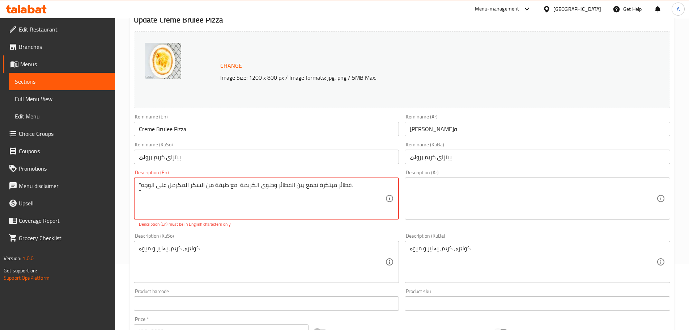
click at [343, 191] on textarea ""فطائر مبتكرة تجمع بين الفطائر وحلوى الكريمة مع طبقة من السكر المكرمل على الوجه…" at bounding box center [262, 198] width 247 height 34
click at [344, 188] on textarea ""فطائر مبتكرة تجمع بين الفطائر وحلوى الكريمة مع طبقة من السكر المكرمل على الوجه…" at bounding box center [262, 198] width 247 height 34
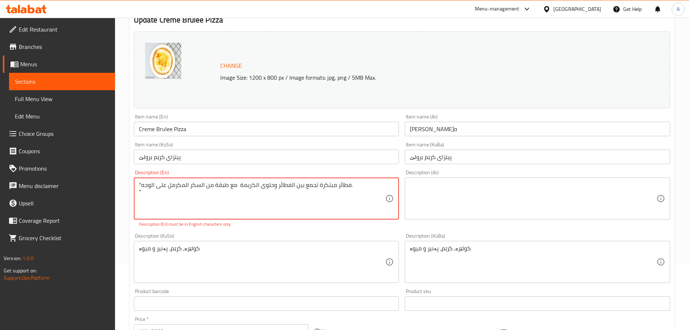
type textarea """
click at [467, 196] on textarea at bounding box center [533, 198] width 247 height 34
paste textarea ""فطائر مبتكرة تجمع بين الفطائر وحلوى الكريمة مع طبقة من السكر المكرمل على الوجه."
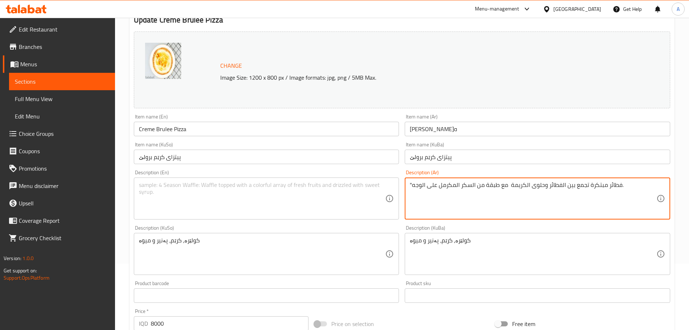
type textarea ""فطائر مبتكرة تجمع بين الفطائر وحلوى الكريمة مع طبقة من السكر المكرمل على الوجه."
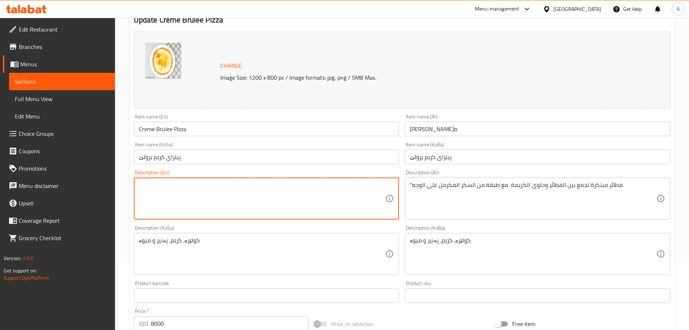
click at [331, 199] on textarea at bounding box center [262, 198] width 247 height 34
paste textarea "An innovative focaccia that combines the focaccia with the crème brûlée, with a…"
type textarea "An innovative focaccia that combines the focaccia with the crème brûlée, with a…"
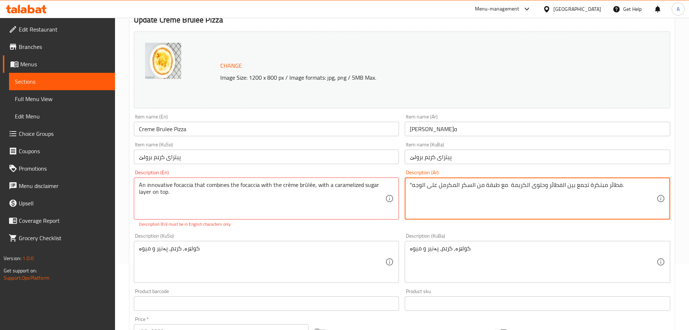
drag, startPoint x: 411, startPoint y: 186, endPoint x: 406, endPoint y: 186, distance: 5.5
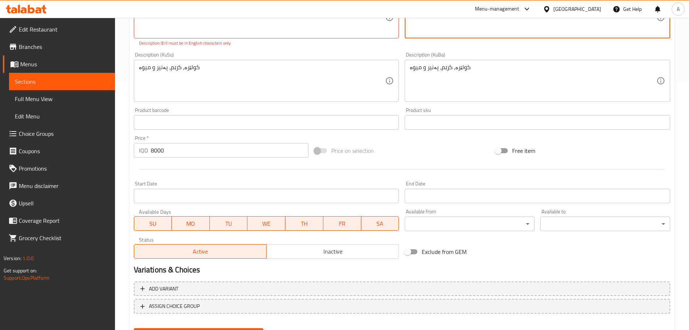
scroll to position [283, 0]
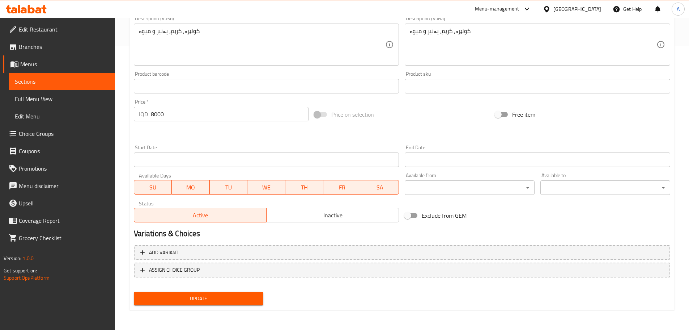
type textarea "فطائر مبتكرة تجمع بين الفطائر وحلوى الكريمة مع طبقة من السكر المكرمل على الوجه."
click at [214, 289] on div "Update" at bounding box center [199, 298] width 136 height 19
click at [213, 291] on div "Update" at bounding box center [199, 298] width 136 height 19
click at [213, 292] on button "Update" at bounding box center [199, 298] width 130 height 13
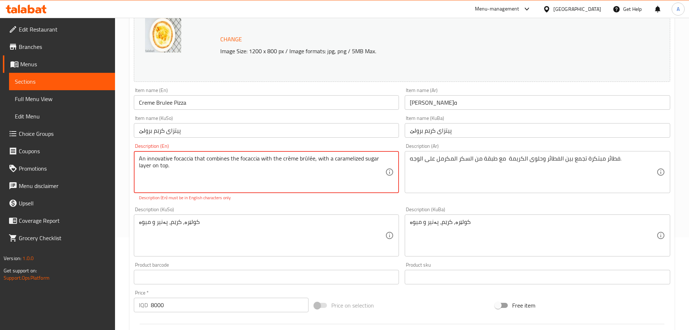
click at [308, 158] on textarea "An innovative focaccia that combines the focaccia with the crème brûlée, with a…" at bounding box center [262, 172] width 247 height 34
click at [285, 158] on textarea "An innovative focaccia that combines the focaccia with the crème brulee, with a…" at bounding box center [262, 172] width 247 height 34
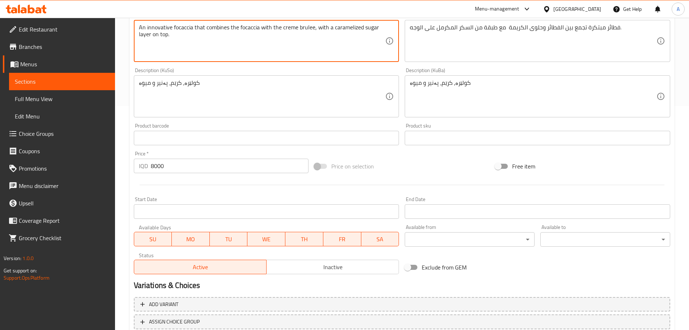
scroll to position [275, 0]
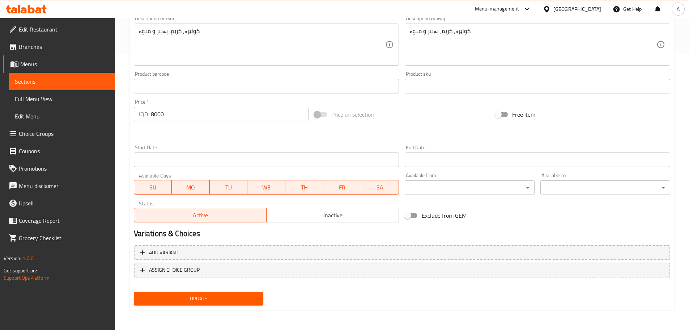
type textarea "An innovative focaccia that combines the focaccia with the creme brulee, with a…"
click at [234, 297] on span "Update" at bounding box center [199, 298] width 118 height 9
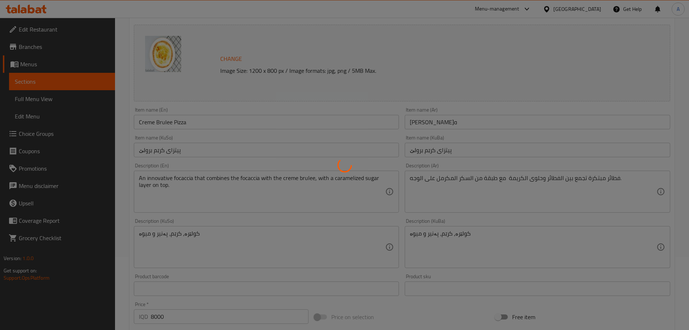
scroll to position [0, 0]
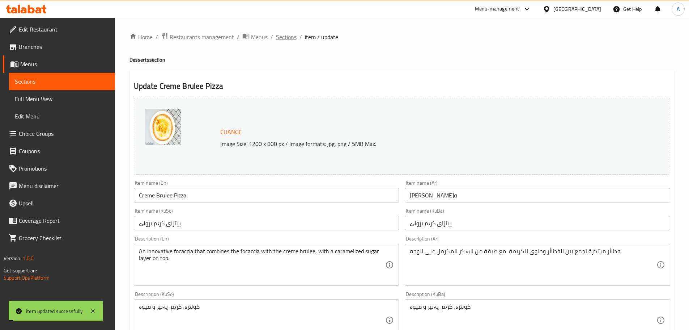
click at [286, 38] on span "Sections" at bounding box center [286, 37] width 21 height 9
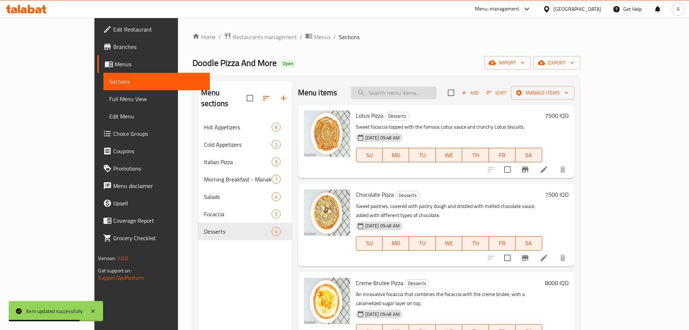
click at [405, 88] on input "search" at bounding box center [393, 92] width 85 height 13
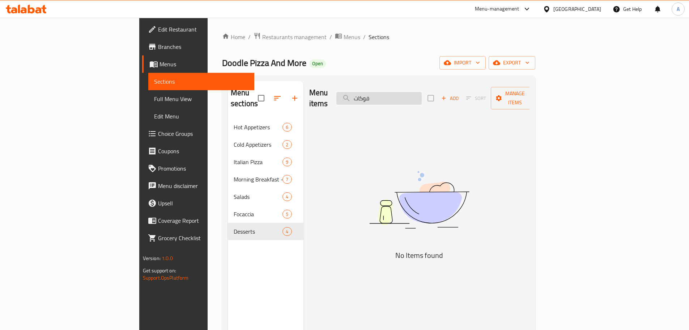
click at [422, 95] on input "فوكات" at bounding box center [378, 98] width 85 height 13
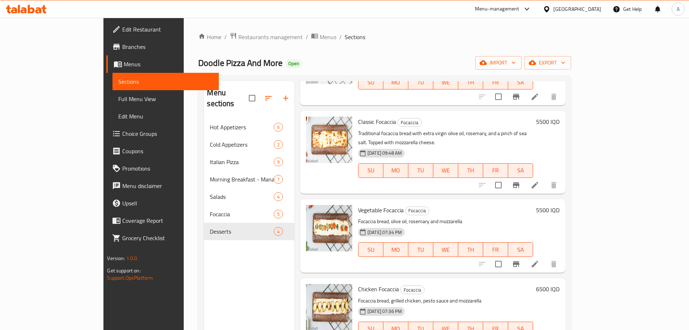
scroll to position [253, 0]
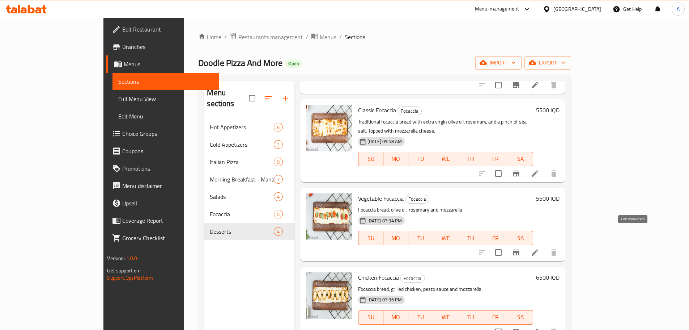
type input "foc"
click at [539, 248] on icon at bounding box center [535, 252] width 9 height 9
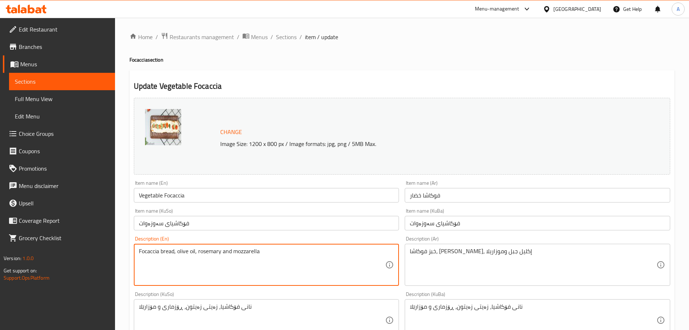
paste textarea "خبز الفوكاشا الصحي مع تشكيلة من الخضروات الموسمية الطازجة"
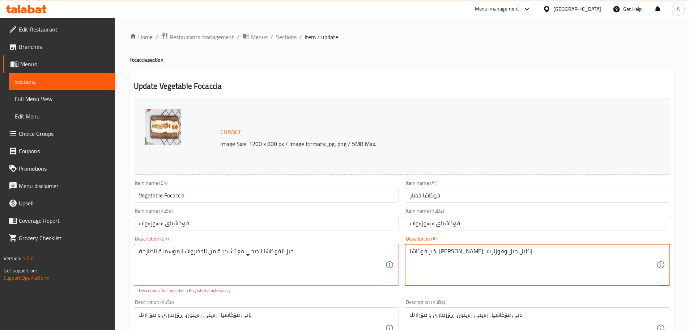
click at [426, 267] on textarea "خبز فوكاشا، زيت زيتون، إكليل جبل وموزاريلا" at bounding box center [533, 264] width 247 height 34
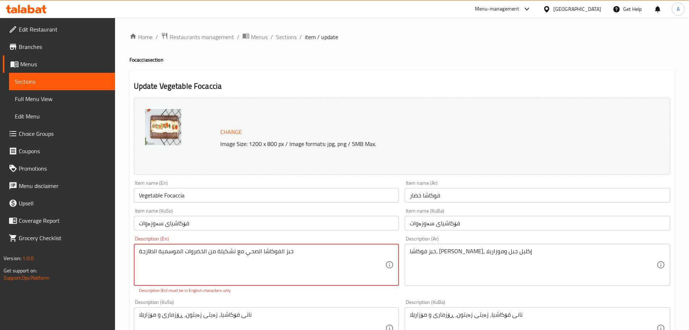
paste textarea "Healthy Focaccia bread with an assortment of fresh seasonal vegetables."
type textarea "Healthy Focaccia bread with an assortment of fresh seasonal vegetables."
click at [449, 264] on textarea "خبز فوكاشا، زيت زيتون، إكليل جبل وموزاريلا" at bounding box center [533, 264] width 247 height 34
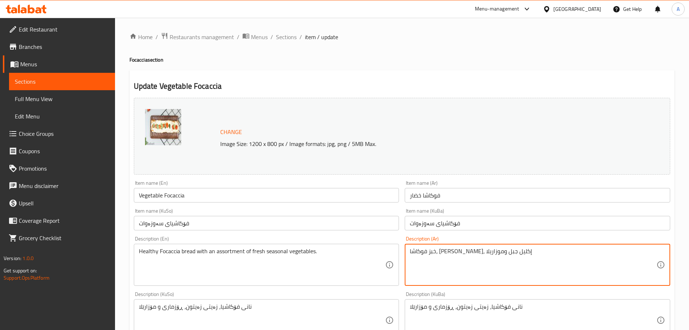
click at [449, 264] on textarea "خبز فوكاشا، زيت زيتون، إكليل جبل وموزاريلا" at bounding box center [533, 264] width 247 height 34
paste textarea "الفوكاشا الصحي مع تشكيلة من الخضروات الموسمية الطازجة"
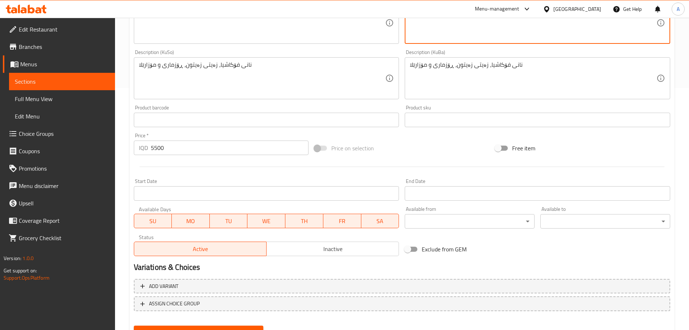
scroll to position [275, 0]
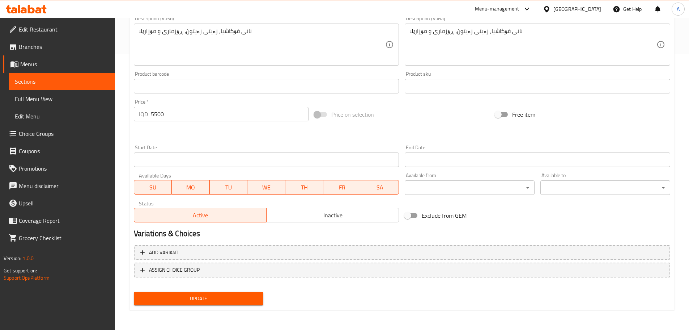
type textarea "خبز الفوكاشا الصحي مع تشكيلة من الخضروات الموسمية الطازجة"
click at [207, 296] on span "Update" at bounding box center [199, 298] width 118 height 9
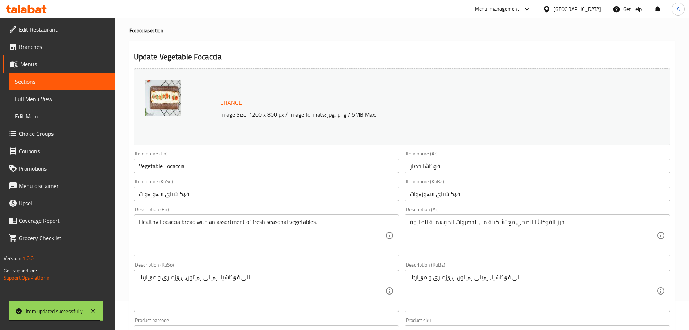
scroll to position [0, 0]
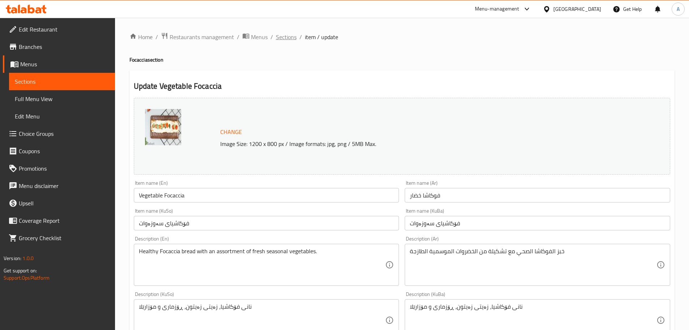
click at [292, 38] on span "Sections" at bounding box center [286, 37] width 21 height 9
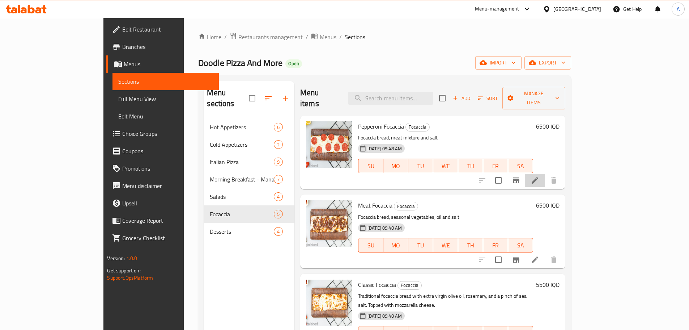
click at [539, 176] on icon at bounding box center [535, 180] width 9 height 9
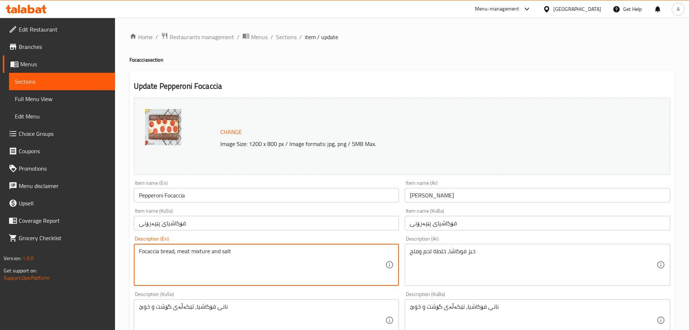
click at [264, 247] on textarea "Focaccia bread, meat mixture and salt" at bounding box center [262, 264] width 247 height 34
paste textarea "خبز الفوكاشا الإيطالي الطري مع طبقة غنية من صلصة الطماطم، جبنة الموزاريلا، وشرا…"
type textarea "Focaccia bread, meat mixture and salt"
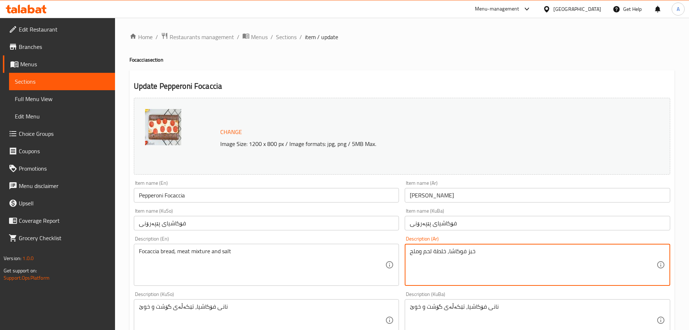
click at [468, 258] on textarea "خبز فوكاشا, خلطة لحم وملح" at bounding box center [533, 264] width 247 height 34
paste textarea "الفوكاشا الإيطالي الطري مع طبقة غنية من صلصة الطماطم، جبنة الموزاريلا، وشرائح ا…"
type textarea "خبز الفوكاشا الإيطالي الطري مع طبقة غنية من صلصة الطماطم، جبنة الموزاريلا، وشرا…"
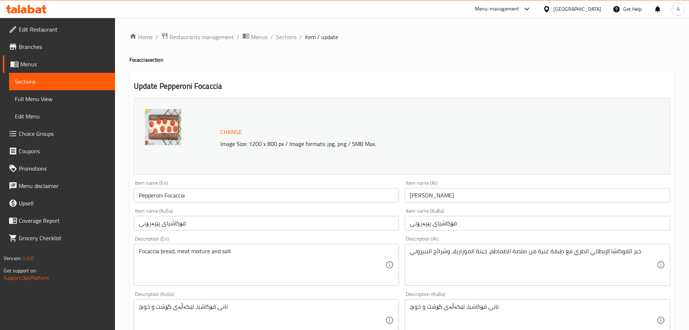
click at [199, 267] on textarea "Focaccia bread, meat mixture and salt" at bounding box center [262, 264] width 247 height 34
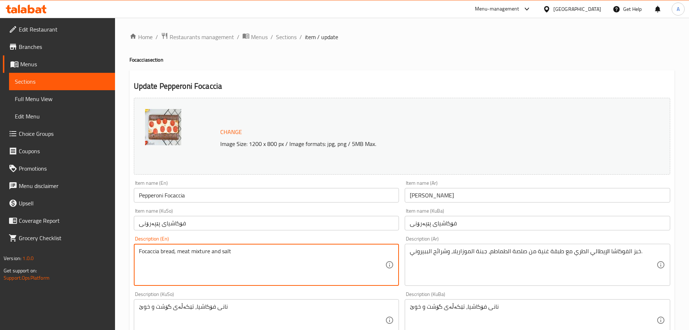
paste textarea "Soft Italian Focaccia bread with a rich layer of tomato sauce, mozzarella chees…"
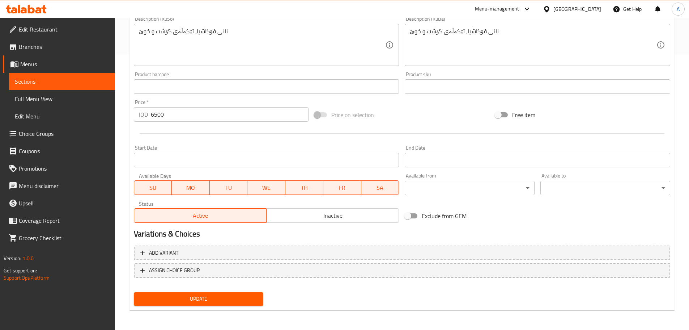
scroll to position [275, 0]
type textarea "Soft Italian Focaccia bread with a rich layer of tomato sauce, mozzarella chees…"
click at [216, 300] on span "Update" at bounding box center [199, 298] width 118 height 9
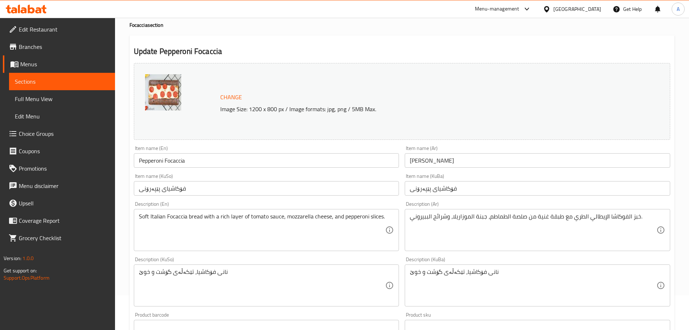
scroll to position [0, 0]
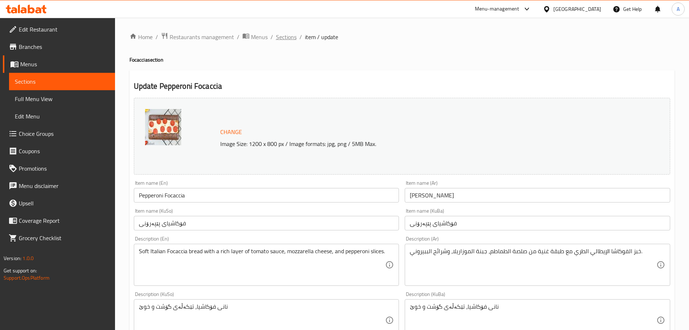
click at [289, 37] on span "Sections" at bounding box center [286, 37] width 21 height 9
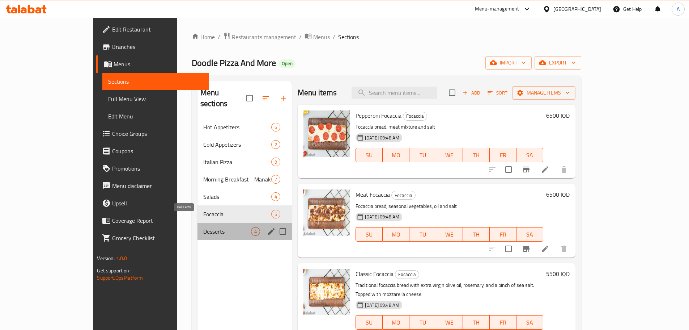
click at [203, 227] on span "Desserts" at bounding box center [227, 231] width 48 height 9
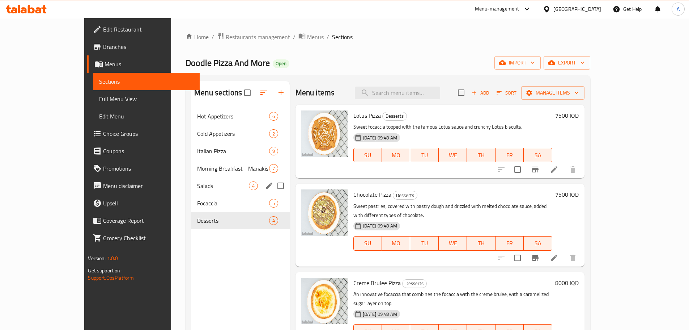
click at [191, 178] on div "Salads 4" at bounding box center [240, 185] width 98 height 17
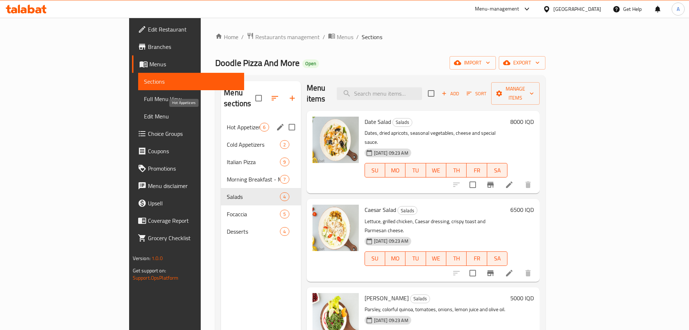
click at [227, 123] on span "Hot Appetizers" at bounding box center [243, 127] width 33 height 9
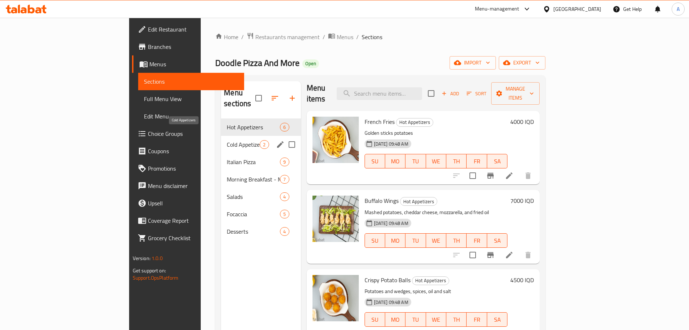
click at [227, 140] on span "Cold Appetizers" at bounding box center [243, 144] width 33 height 9
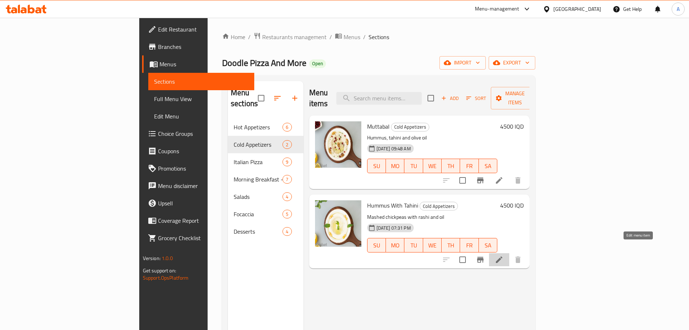
click at [504, 255] on icon at bounding box center [499, 259] width 9 height 9
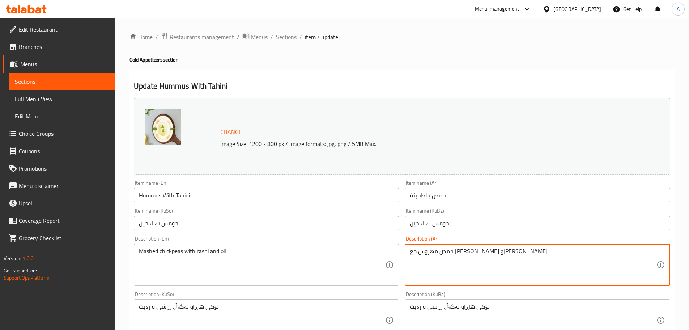
click at [467, 257] on textarea "حمص مهروس مع راشي وزيت" at bounding box center [533, 264] width 247 height 34
paste textarea "طحون ممزوج مع الراشي، يُقدّم مع رشة من زيت الزيتون البكر."
type textarea "حمص مطحون ممزوج مع الراشي، يُقدّم مع رشة من زيت الزيتون البكر."
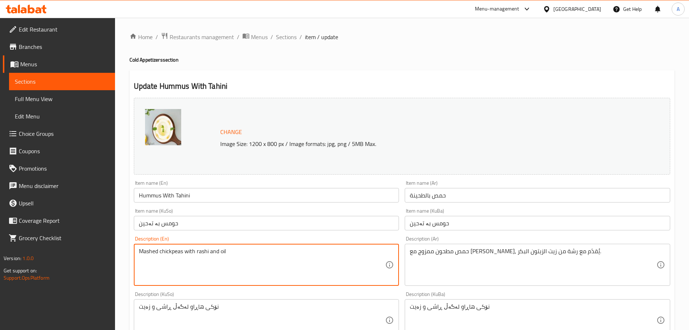
click at [224, 275] on textarea "Mashed chickpeas with rashi and oil" at bounding box center [262, 264] width 247 height 34
paste textarea "Smoothly blended chickpeas with tahini, served with a drizzle of extra virgin o…"
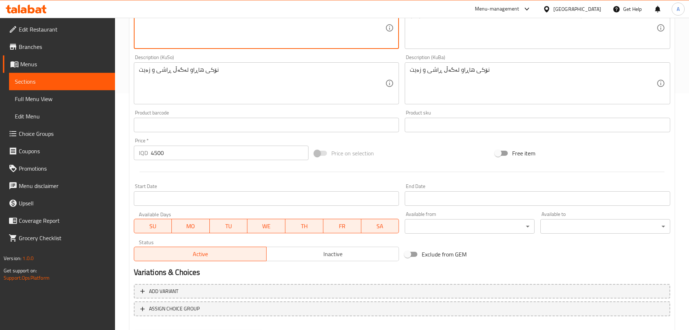
scroll to position [275, 0]
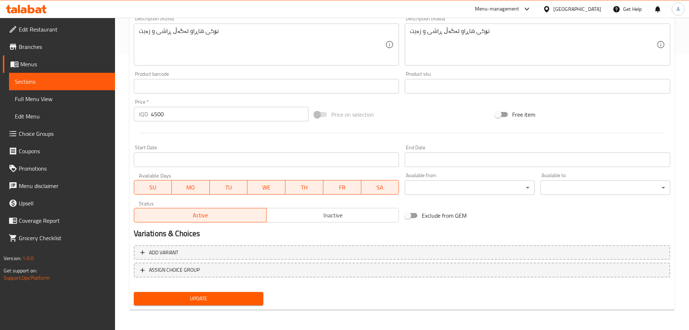
type textarea "Smoothly blended chickpeas with tahini, served with a drizzle of extra virgin o…"
click at [207, 300] on span "Update" at bounding box center [199, 298] width 118 height 9
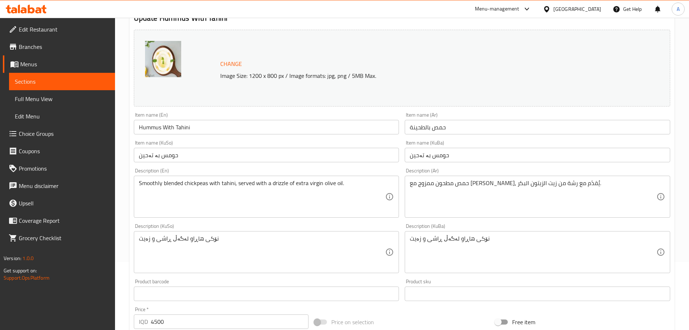
scroll to position [0, 0]
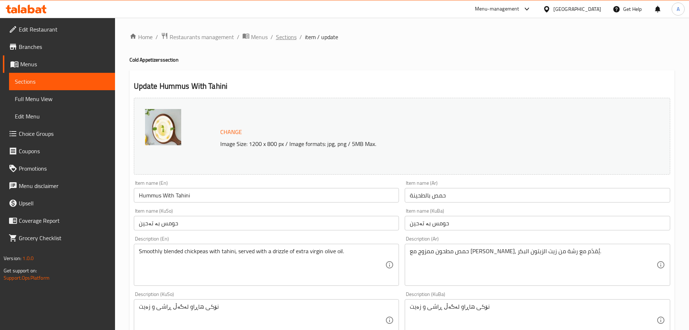
click at [292, 33] on span "Sections" at bounding box center [286, 37] width 21 height 9
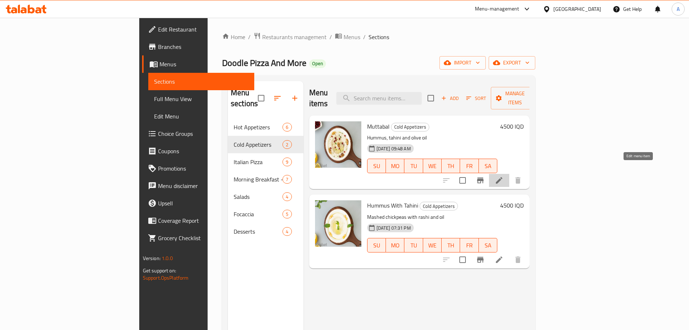
click at [504, 176] on icon at bounding box center [499, 180] width 9 height 9
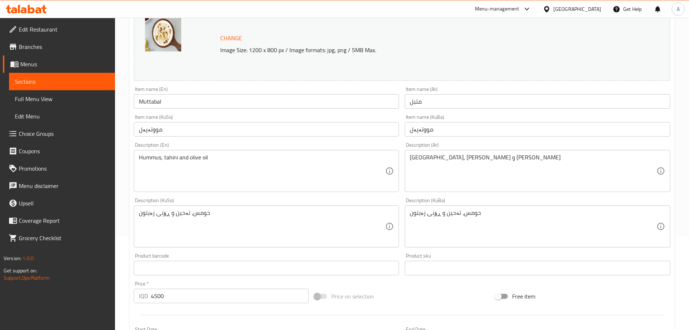
scroll to position [109, 0]
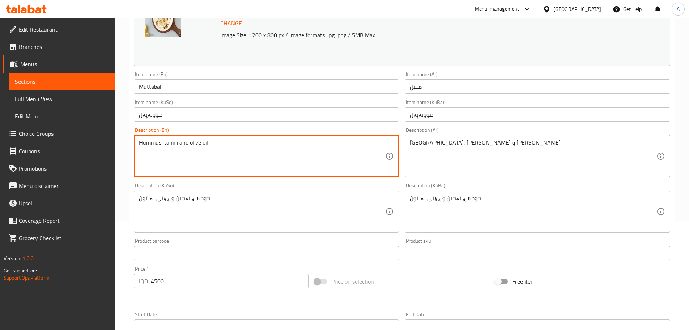
click at [215, 158] on textarea "Hummus, tahini and olive oil" at bounding box center [262, 156] width 247 height 34
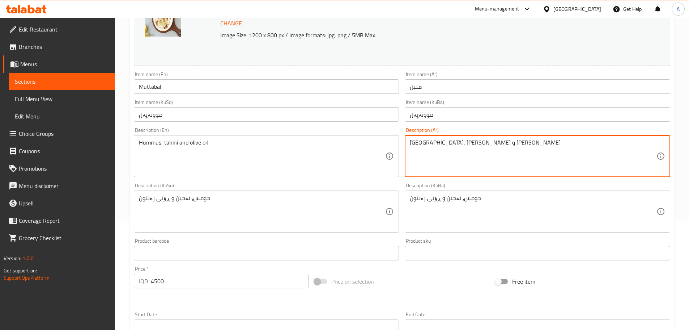
click at [497, 152] on textarea "حمص, راشي و زيت زيتون" at bounding box center [533, 156] width 247 height 34
paste textarea "ليط متجانس من الباذنجان المشوي مع الراشي والليمون"
type textarea "خليط متجانس من الباذنجان المشوي مع الراشي والليمون"
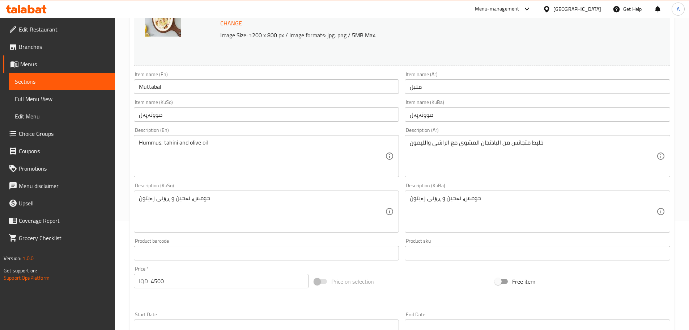
click at [192, 161] on textarea "Hummus, tahini and olive oil" at bounding box center [262, 156] width 247 height 34
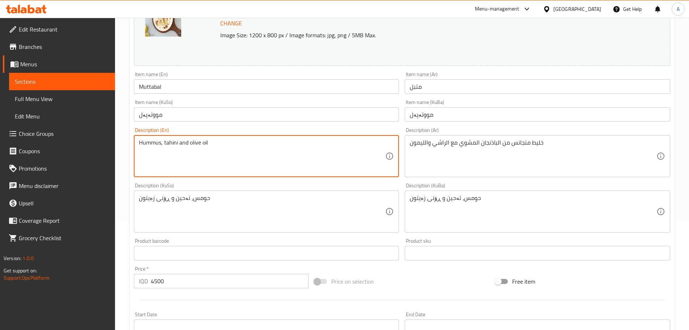
paste textarea "A creamy mixture of roasted eggplant with tahini and lemon."
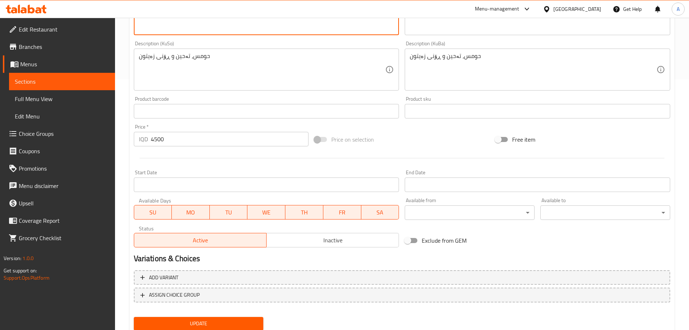
scroll to position [275, 0]
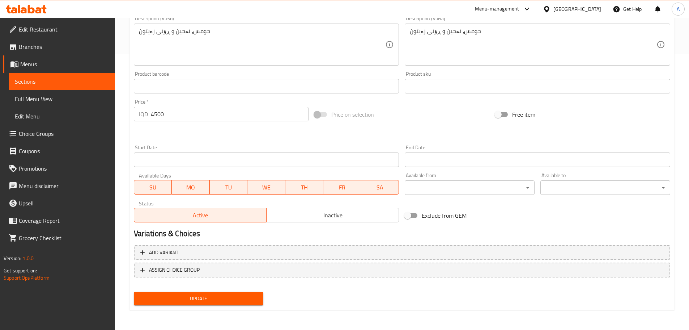
type textarea "A creamy mixture of roasted eggplant with tahini and lemon."
click at [216, 303] on button "Update" at bounding box center [199, 298] width 130 height 13
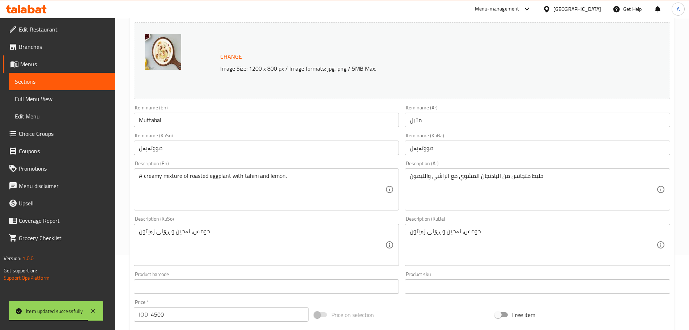
scroll to position [0, 0]
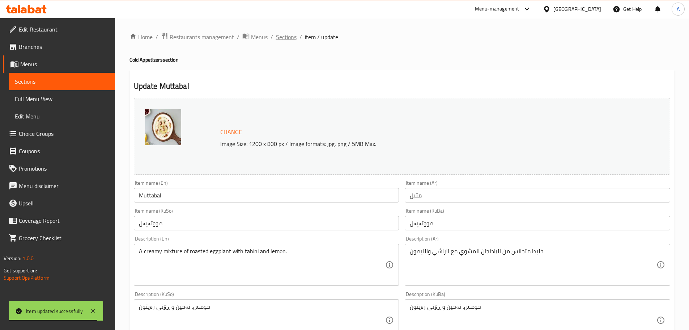
click at [276, 39] on span "Sections" at bounding box center [286, 37] width 21 height 9
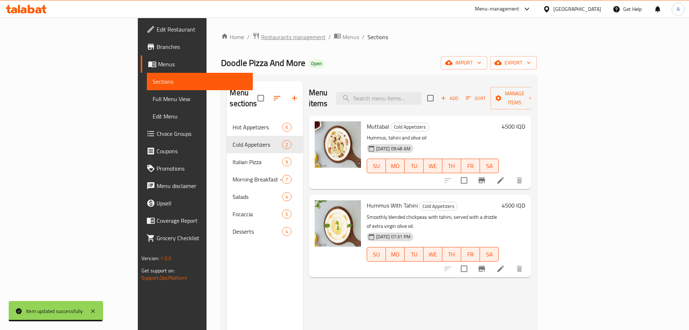
click at [261, 35] on span "Restaurants management" at bounding box center [293, 37] width 64 height 9
